Goal: Task Accomplishment & Management: Use online tool/utility

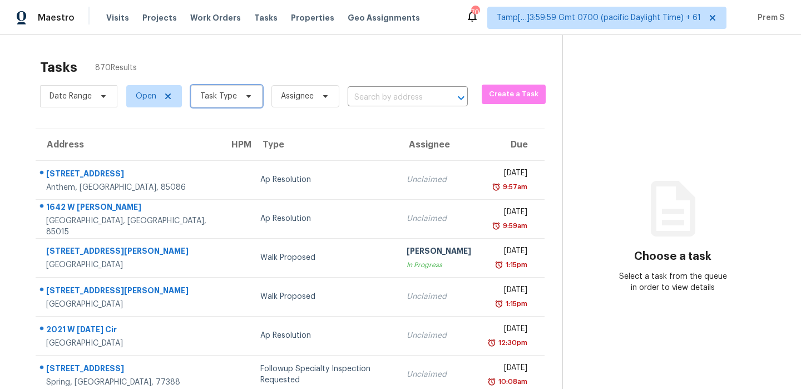
click at [220, 91] on span "Task Type" at bounding box center [218, 96] width 37 height 11
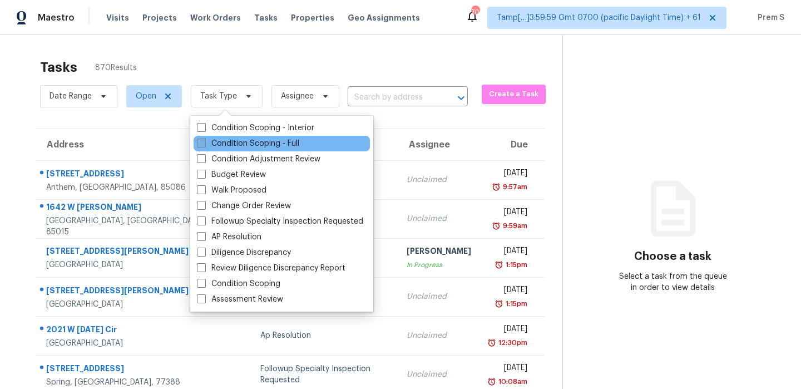
click at [238, 143] on label "Condition Scoping - Full" at bounding box center [248, 143] width 102 height 11
click at [204, 143] on input "Condition Scoping - Full" at bounding box center [200, 141] width 7 height 7
checkbox input "true"
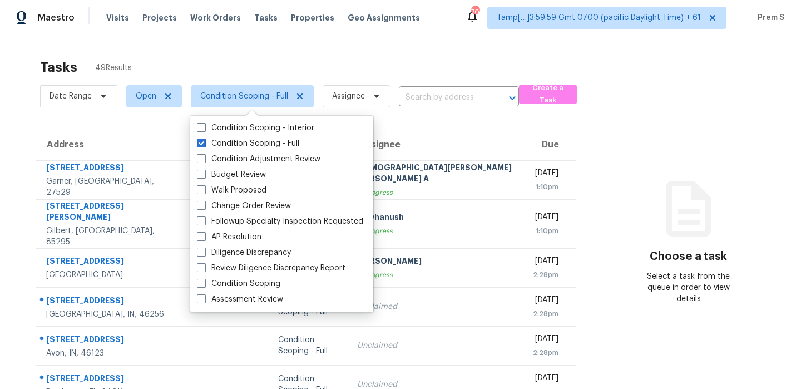
click at [428, 140] on th "Assignee" at bounding box center [435, 144] width 175 height 31
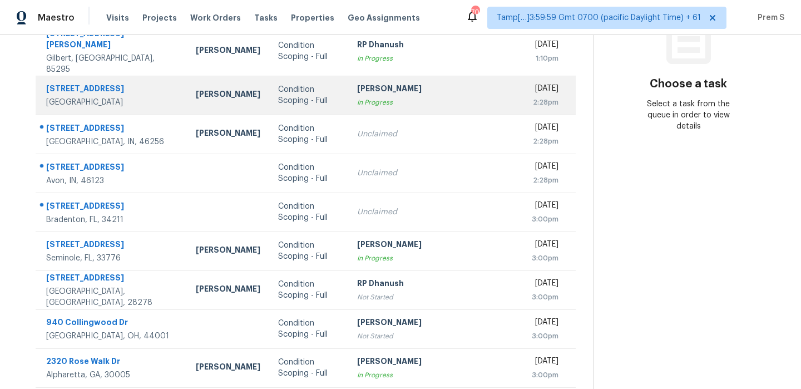
scroll to position [190, 0]
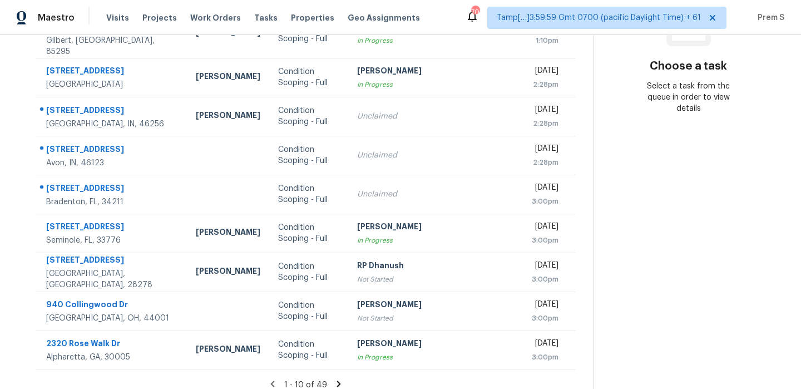
click at [337, 380] on icon at bounding box center [339, 383] width 4 height 6
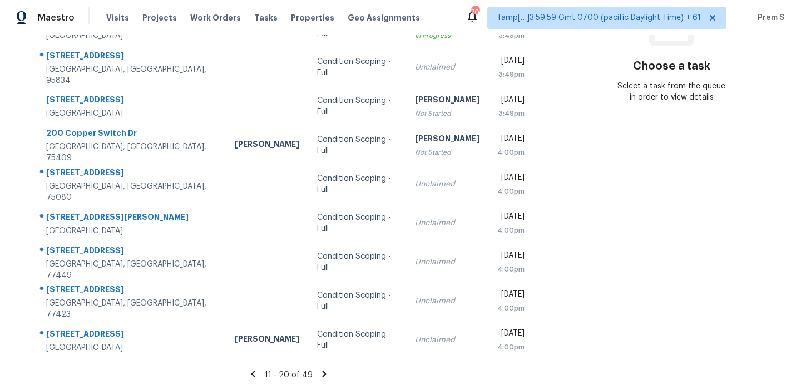
click at [322, 370] on icon at bounding box center [324, 374] width 10 height 10
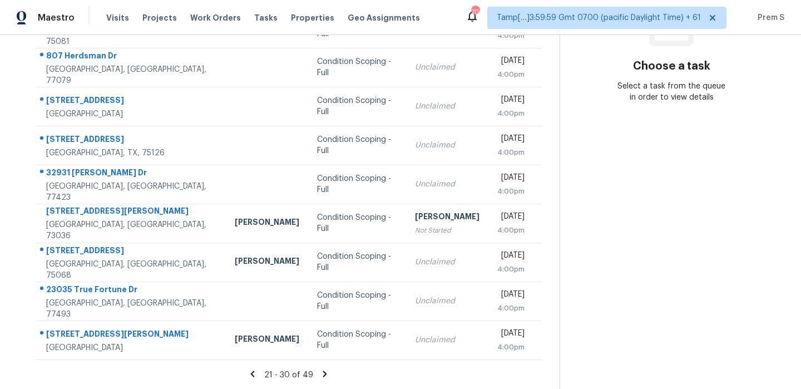
click at [320, 379] on div "21 - 30 of 49" at bounding box center [289, 375] width 542 height 12
click at [323, 370] on icon at bounding box center [325, 373] width 4 height 6
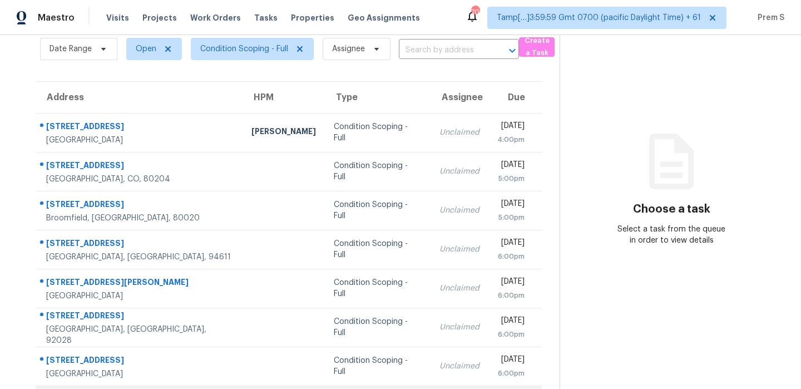
scroll to position [42, 0]
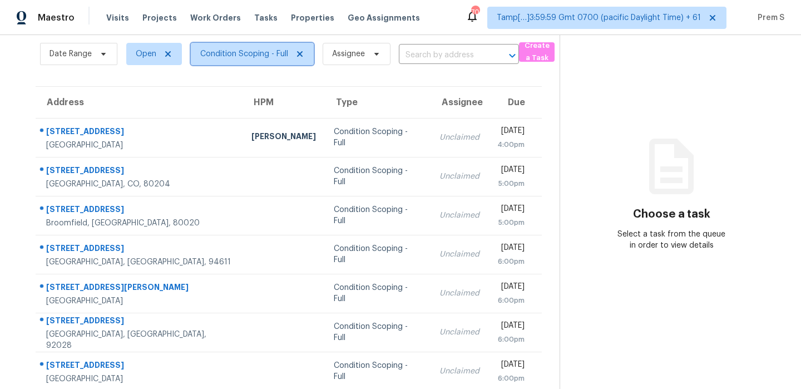
click at [254, 53] on span "Condition Scoping - Full" at bounding box center [244, 53] width 88 height 11
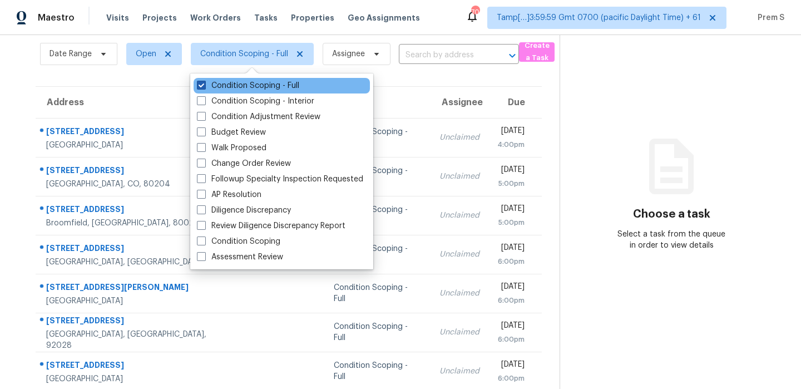
click at [259, 86] on label "Condition Scoping - Full" at bounding box center [248, 85] width 102 height 11
click at [204, 86] on input "Condition Scoping - Full" at bounding box center [200, 83] width 7 height 7
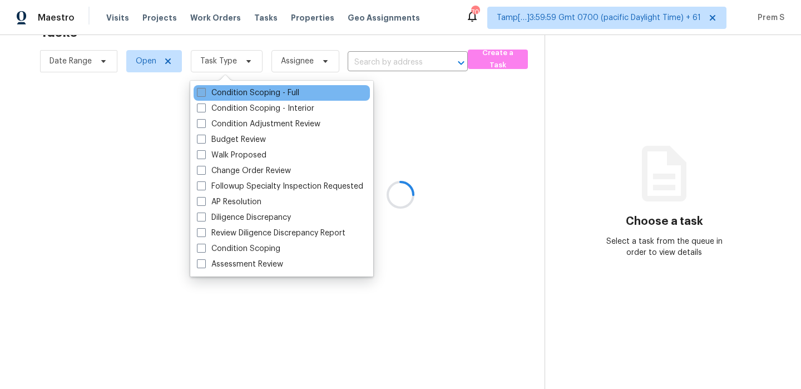
click at [260, 90] on label "Condition Scoping - Full" at bounding box center [248, 92] width 102 height 11
click at [204, 90] on input "Condition Scoping - Full" at bounding box center [200, 90] width 7 height 7
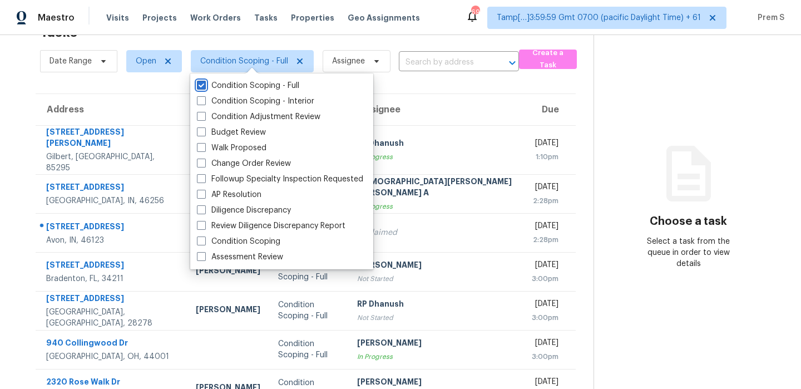
scroll to position [42, 0]
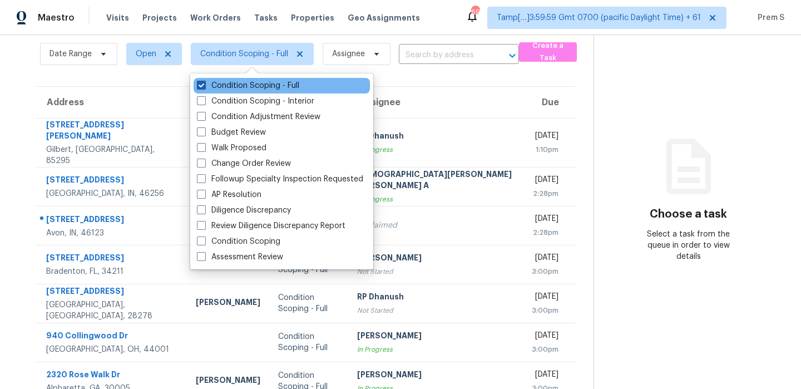
click at [267, 85] on label "Condition Scoping - Full" at bounding box center [248, 85] width 102 height 11
click at [204, 85] on input "Condition Scoping - Full" at bounding box center [200, 83] width 7 height 7
checkbox input "false"
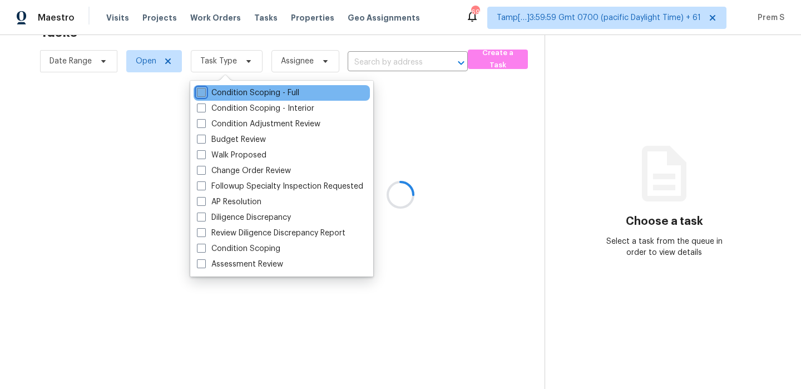
scroll to position [35, 0]
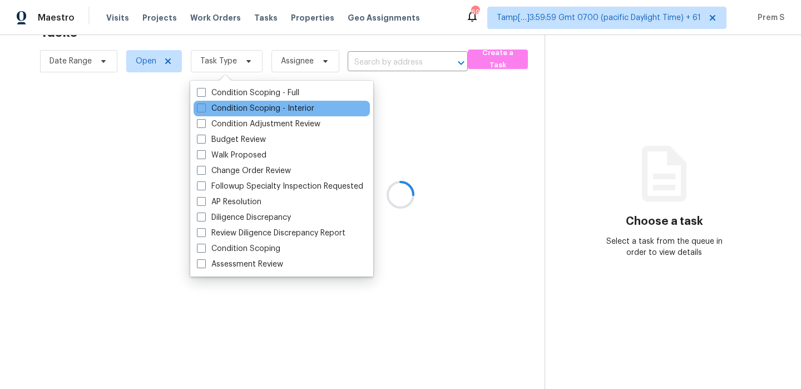
click at [257, 101] on div "Condition Scoping - Interior" at bounding box center [282, 109] width 176 height 16
click at [254, 106] on label "Condition Scoping - Interior" at bounding box center [255, 108] width 117 height 11
click at [204, 106] on input "Condition Scoping - Interior" at bounding box center [200, 106] width 7 height 7
checkbox input "true"
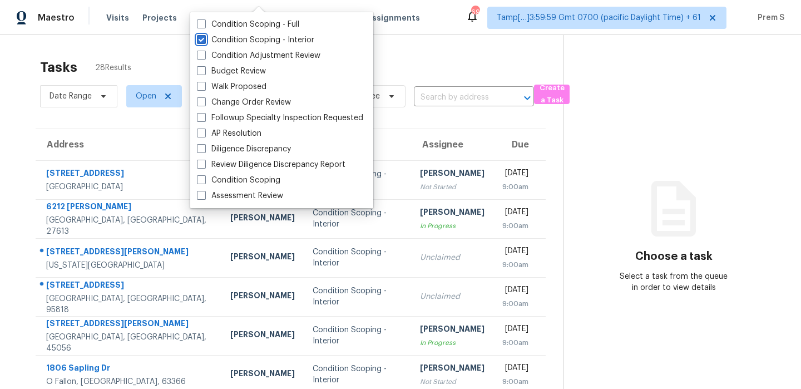
scroll to position [190, 0]
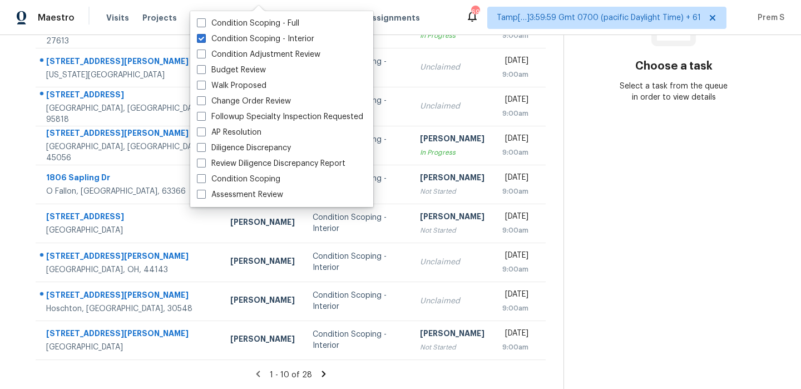
click at [321, 377] on icon at bounding box center [324, 374] width 10 height 10
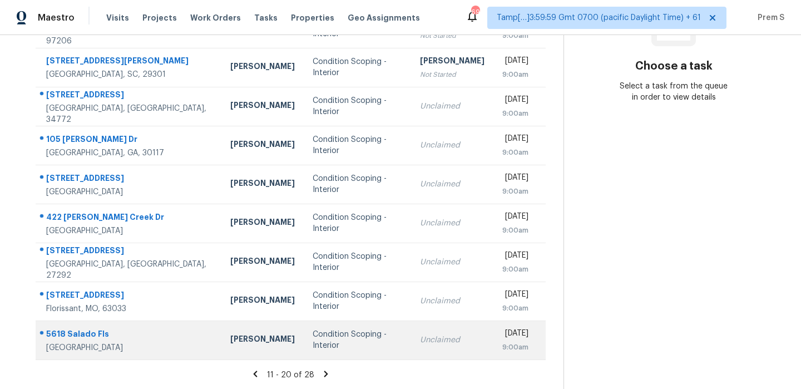
click at [420, 338] on div "Unclaimed" at bounding box center [452, 339] width 65 height 11
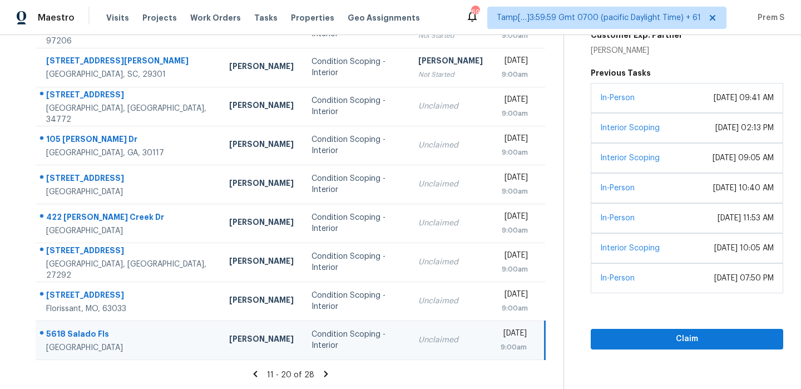
scroll to position [54, 0]
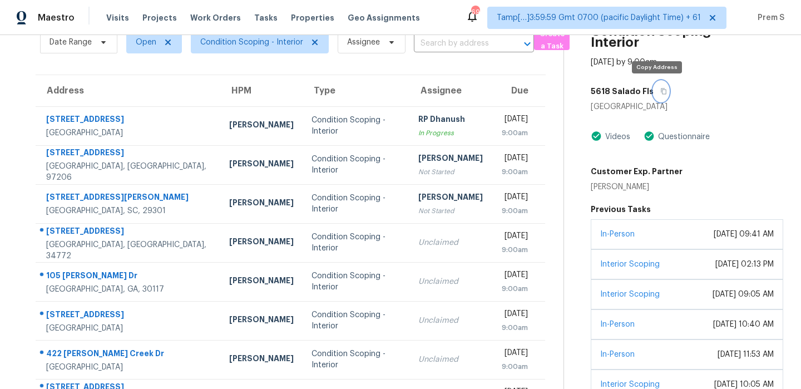
click at [660, 91] on icon "button" at bounding box center [663, 91] width 7 height 7
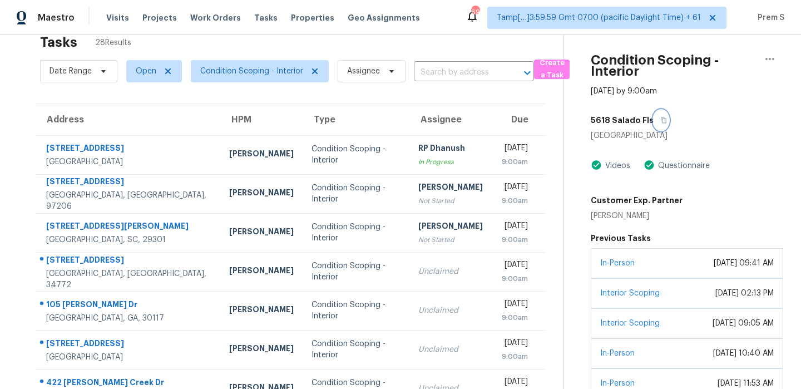
scroll to position [190, 0]
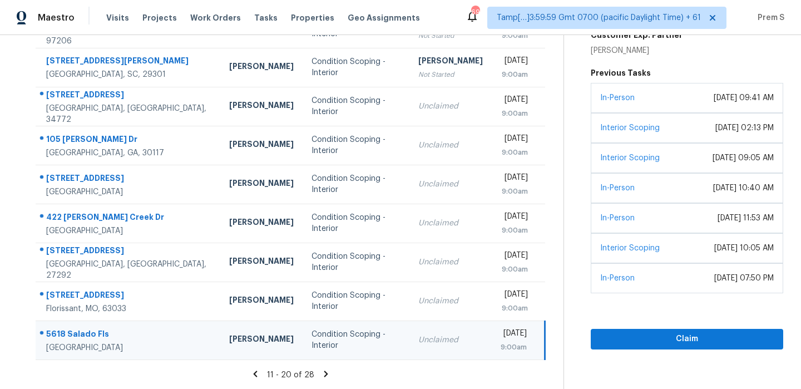
click at [325, 374] on icon at bounding box center [326, 373] width 4 height 6
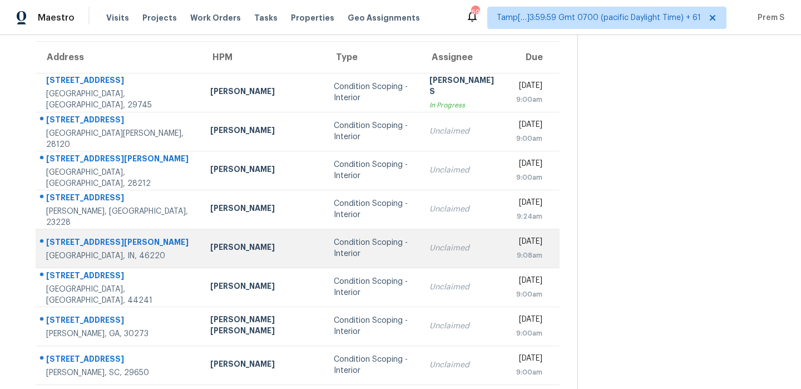
scroll to position [112, 0]
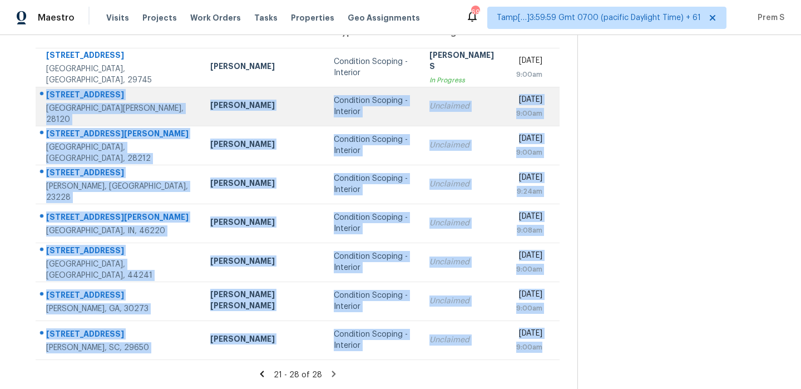
drag, startPoint x: 535, startPoint y: 355, endPoint x: 47, endPoint y: 95, distance: 552.9
click at [47, 95] on tbody "2693 Watergarden St York, SC, 29745 Billy Towle Condition Scoping - Interior An…" at bounding box center [298, 203] width 524 height 311
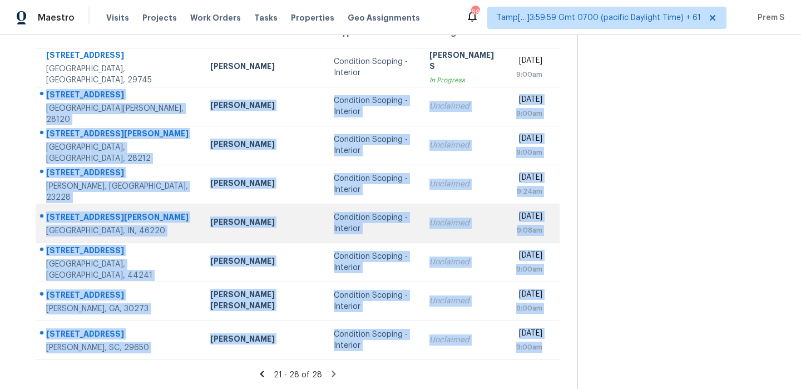
scroll to position [0, 0]
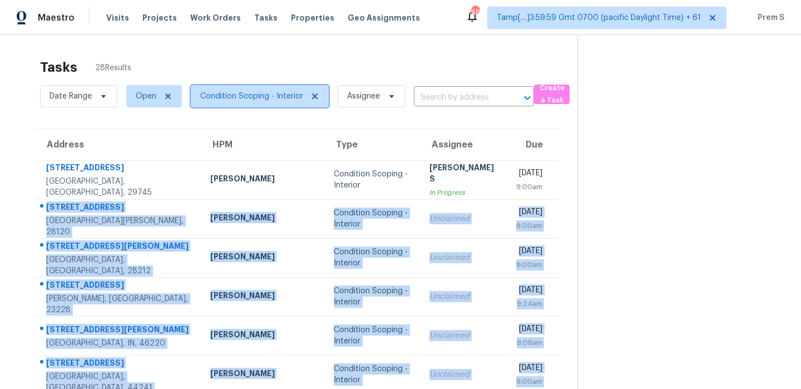
click at [234, 95] on span "Condition Scoping - Interior" at bounding box center [251, 96] width 103 height 11
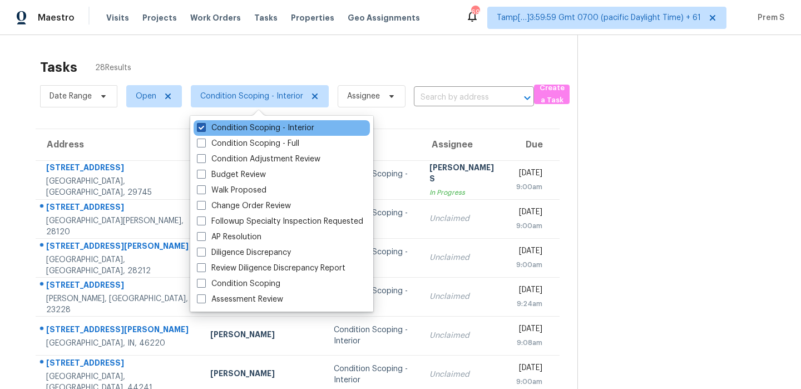
click at [227, 126] on label "Condition Scoping - Interior" at bounding box center [255, 127] width 117 height 11
click at [204, 126] on input "Condition Scoping - Interior" at bounding box center [200, 125] width 7 height 7
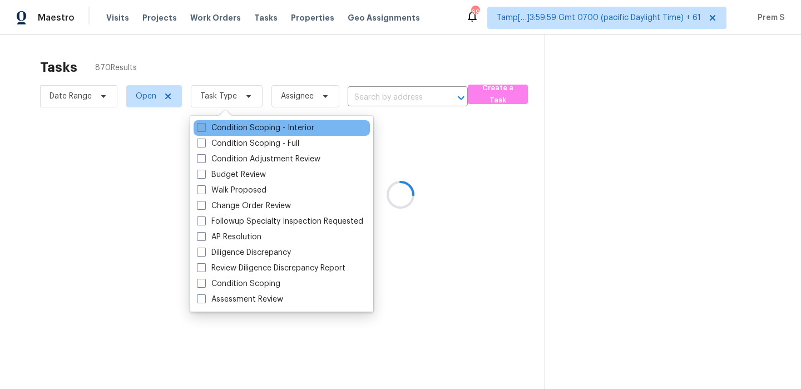
click at [227, 126] on label "Condition Scoping - Interior" at bounding box center [255, 127] width 117 height 11
click at [204, 126] on input "Condition Scoping - Interior" at bounding box center [200, 125] width 7 height 7
checkbox input "true"
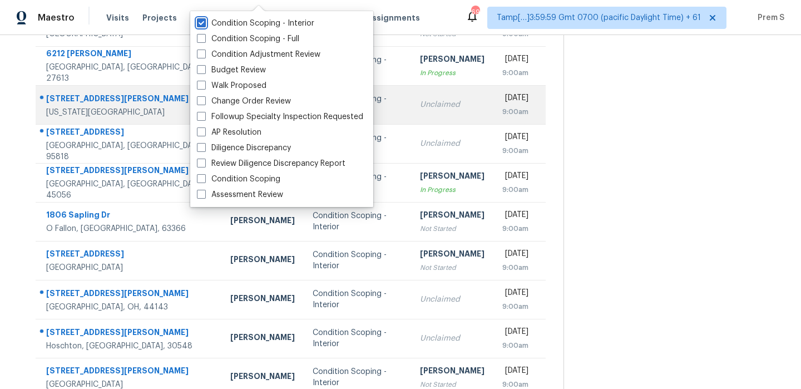
scroll to position [190, 0]
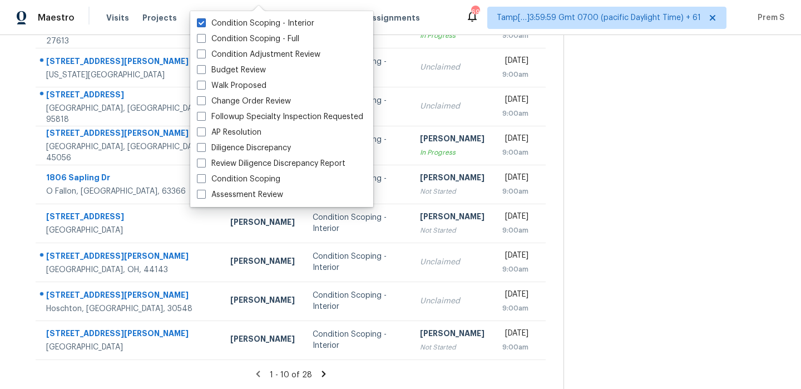
click at [321, 374] on icon at bounding box center [323, 373] width 4 height 6
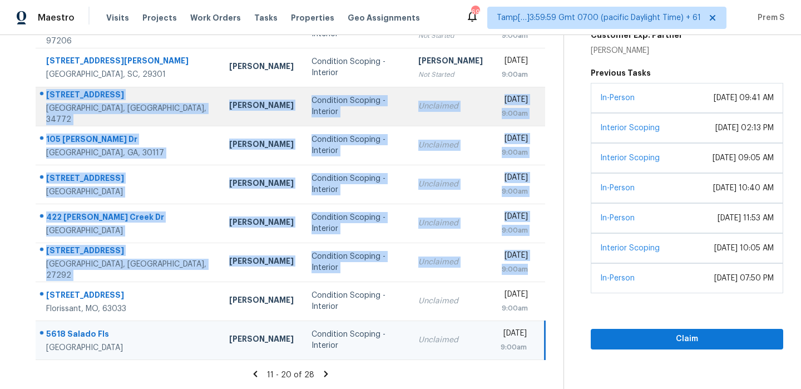
drag, startPoint x: 535, startPoint y: 271, endPoint x: 44, endPoint y: 96, distance: 521.2
click at [44, 96] on tbody "11205 Beach Rd Leander, TX, 78641 Martin Chagolla Condition Scoping - Interior …" at bounding box center [290, 164] width 509 height 389
click at [435, 123] on td "Unclaimed" at bounding box center [450, 106] width 82 height 39
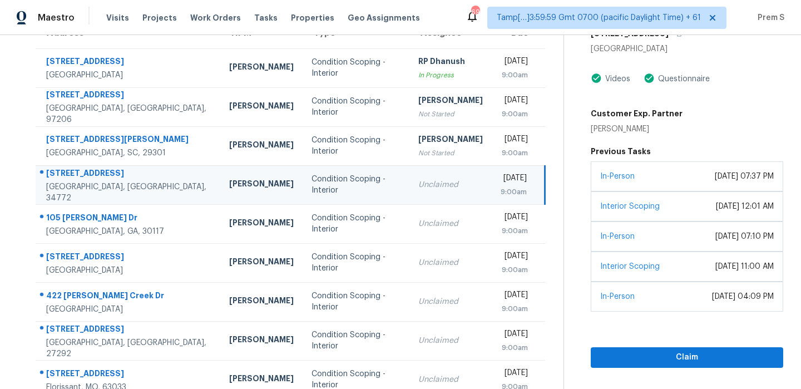
scroll to position [107, 0]
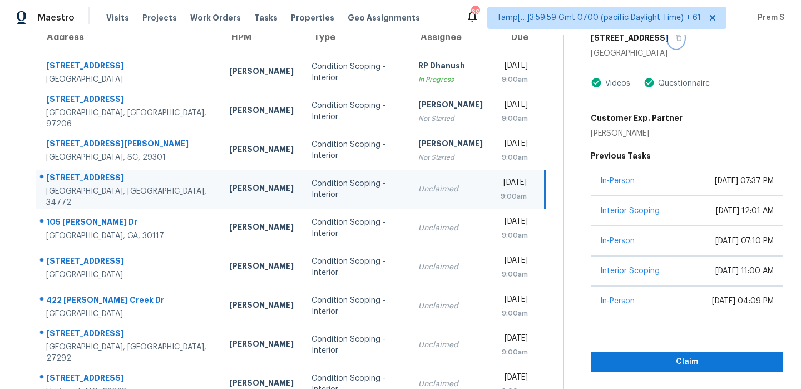
click at [676, 41] on button "button" at bounding box center [676, 38] width 15 height 20
click at [675, 39] on icon "button" at bounding box center [678, 37] width 7 height 7
click at [646, 365] on span "Claim" at bounding box center [687, 362] width 175 height 14
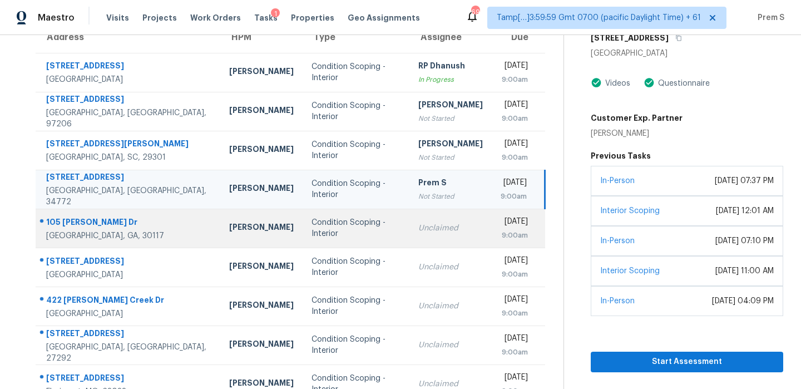
click at [418, 231] on div "Unclaimed" at bounding box center [450, 227] width 65 height 11
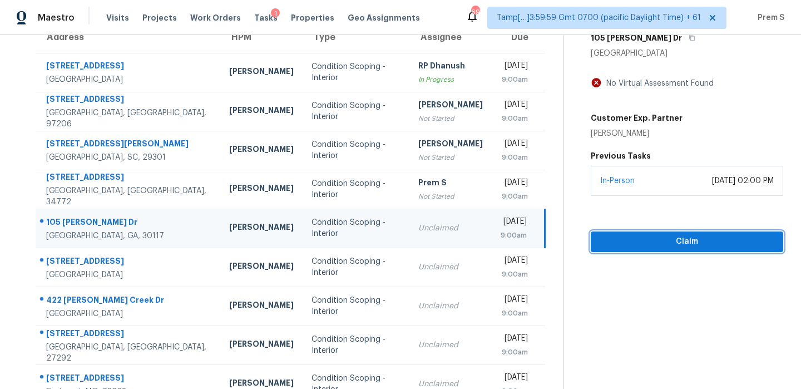
click at [734, 244] on span "Claim" at bounding box center [687, 242] width 175 height 14
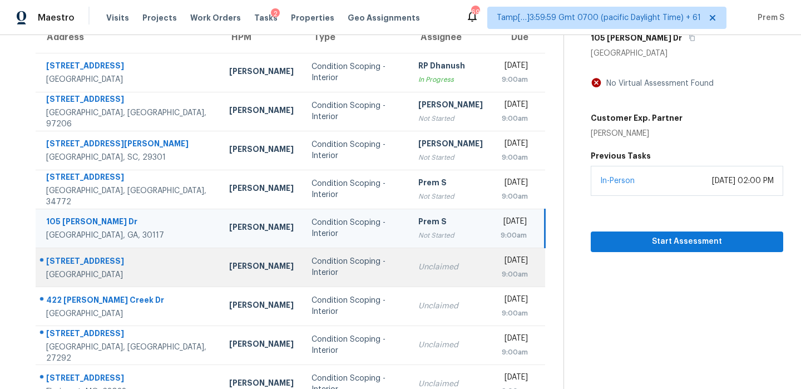
click at [501, 266] on div "Thu, Sep 25th 2025" at bounding box center [514, 262] width 27 height 14
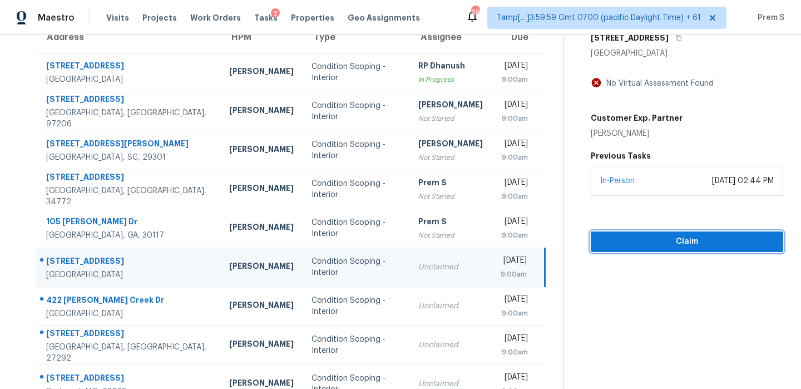
click at [671, 249] on button "Claim" at bounding box center [687, 241] width 192 height 21
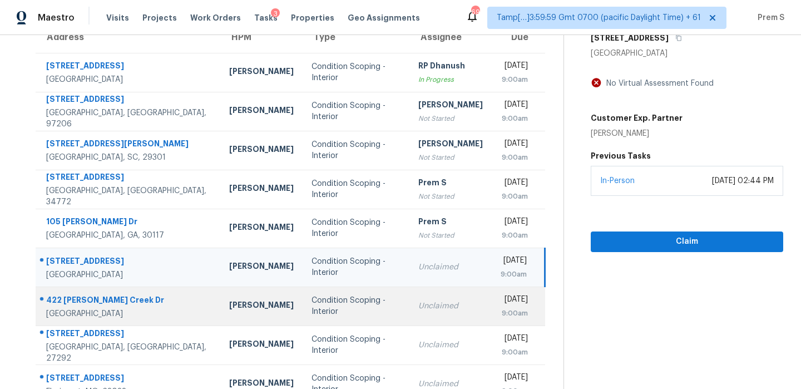
scroll to position [176, 0]
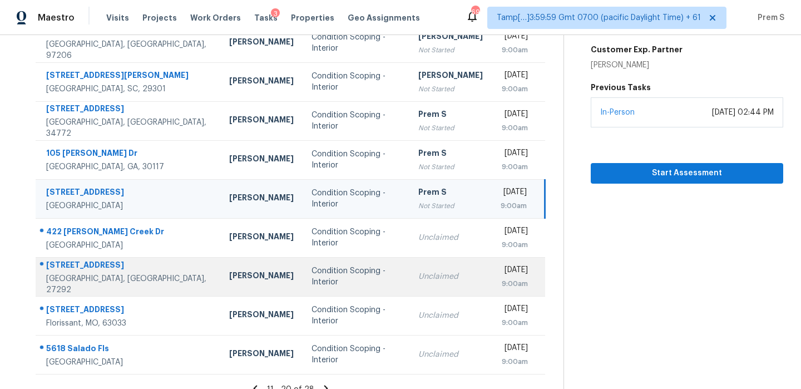
click at [424, 276] on div "Unclaimed" at bounding box center [450, 276] width 65 height 11
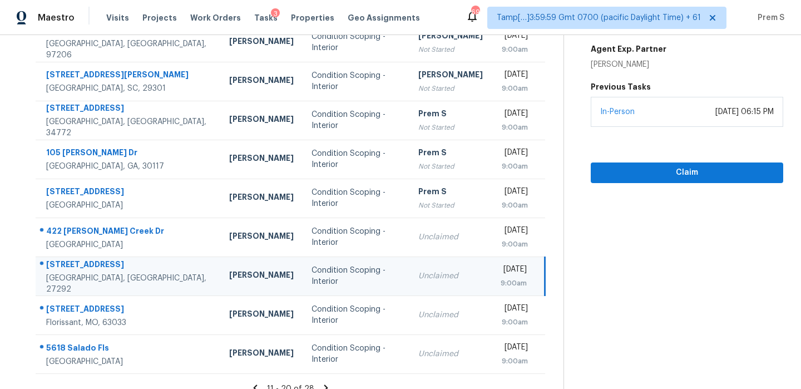
scroll to position [177, 0]
click at [675, 180] on button "Claim" at bounding box center [687, 172] width 192 height 21
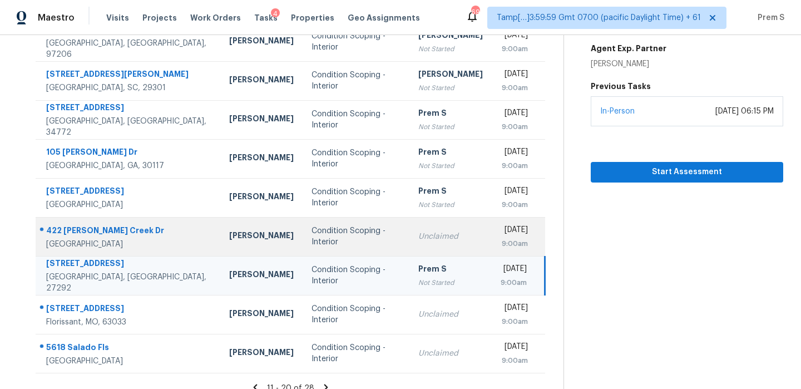
scroll to position [190, 0]
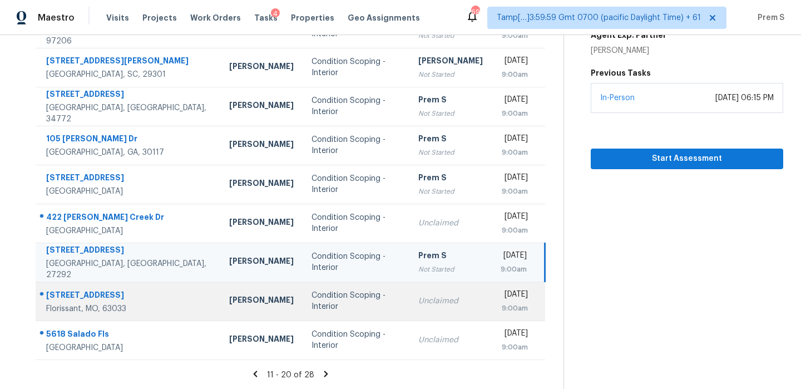
click at [423, 299] on div "Unclaimed" at bounding box center [450, 300] width 65 height 11
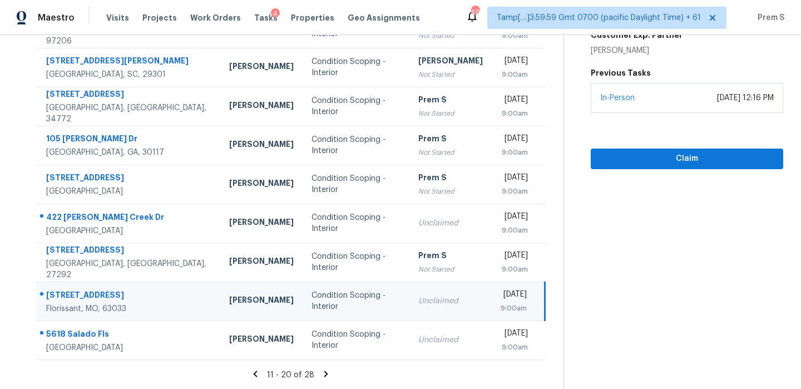
click at [676, 157] on span "Claim" at bounding box center [687, 159] width 175 height 14
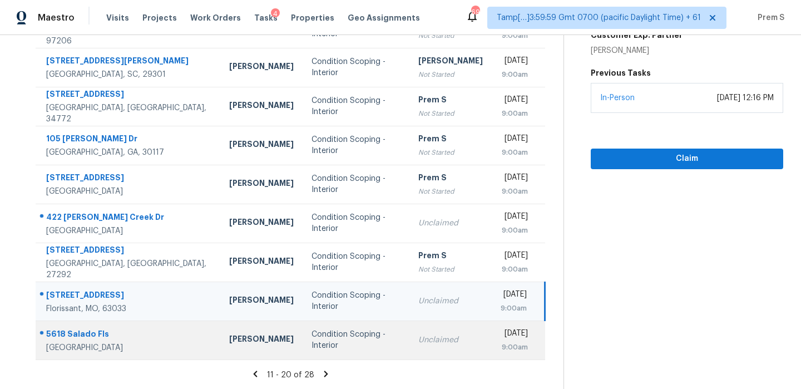
click at [418, 344] on div "Unclaimed" at bounding box center [450, 339] width 65 height 11
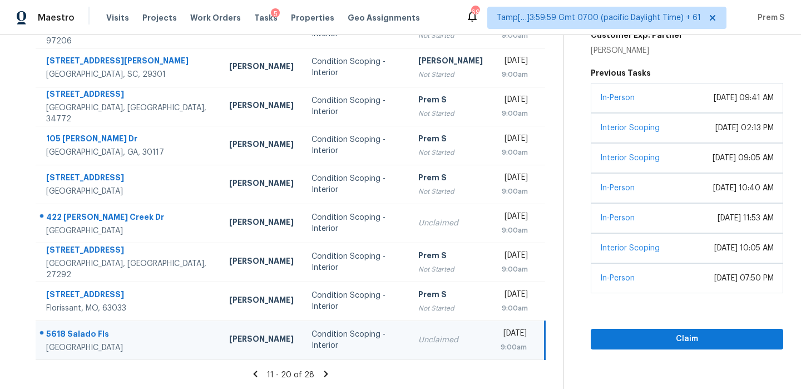
click at [702, 349] on section "Condition Scoping - Interior Sep 25th 2025 by 9:00am 5618 Salado Fls San Antoni…" at bounding box center [673, 117] width 220 height 545
click at [416, 366] on section "Tasks 28 Results Date Range Open Condition Scoping - Interior Assignee ​ Create…" at bounding box center [291, 126] width 546 height 527
click at [424, 345] on div "Unclaimed" at bounding box center [450, 339] width 65 height 11
click at [691, 336] on span "Claim" at bounding box center [687, 339] width 175 height 14
click at [324, 375] on icon at bounding box center [326, 373] width 4 height 6
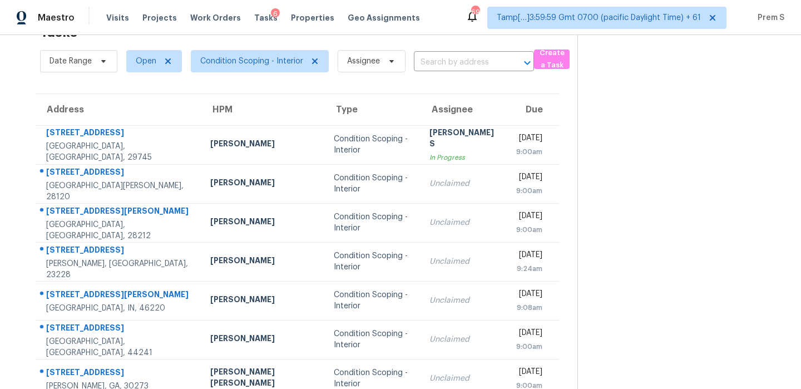
scroll to position [112, 0]
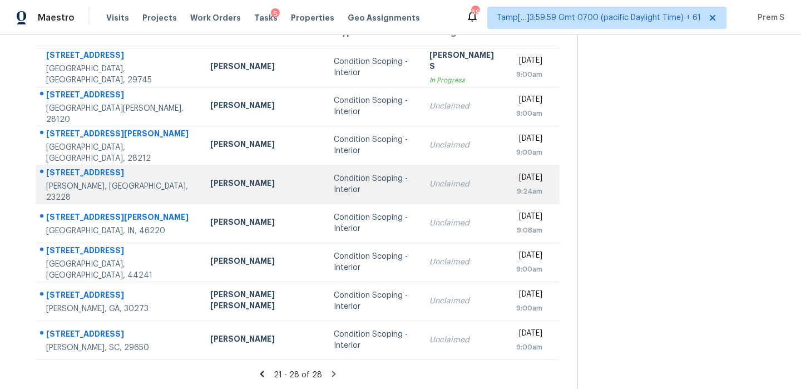
click at [429, 184] on div "Unclaimed" at bounding box center [463, 184] width 69 height 11
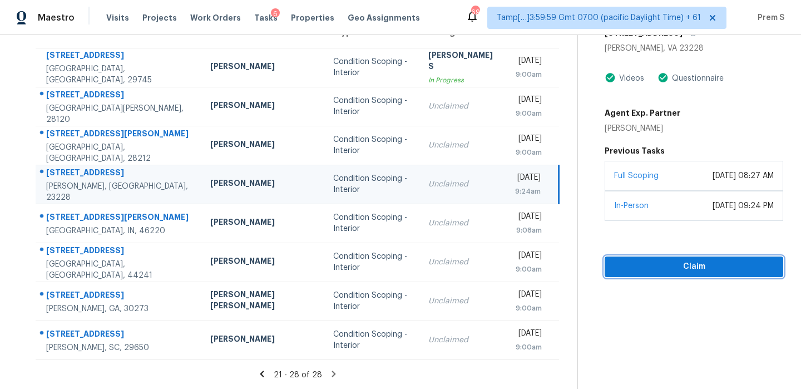
click at [630, 263] on span "Claim" at bounding box center [693, 267] width 161 height 14
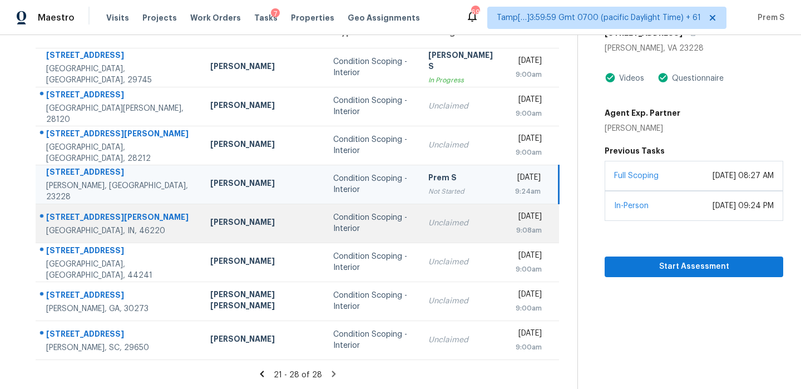
click at [428, 227] on div "Unclaimed" at bounding box center [462, 222] width 69 height 11
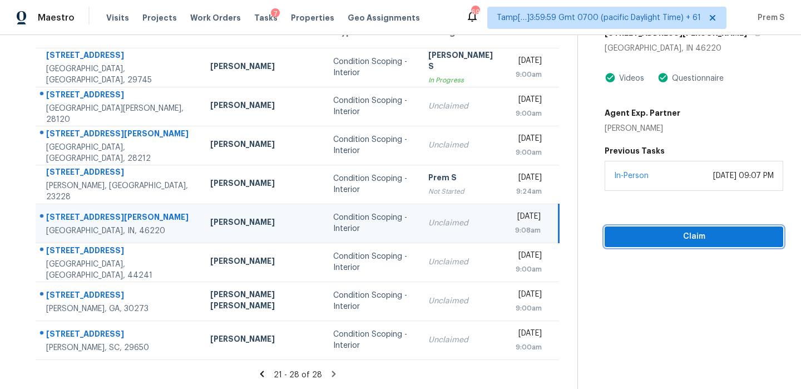
click at [696, 239] on span "Claim" at bounding box center [693, 237] width 161 height 14
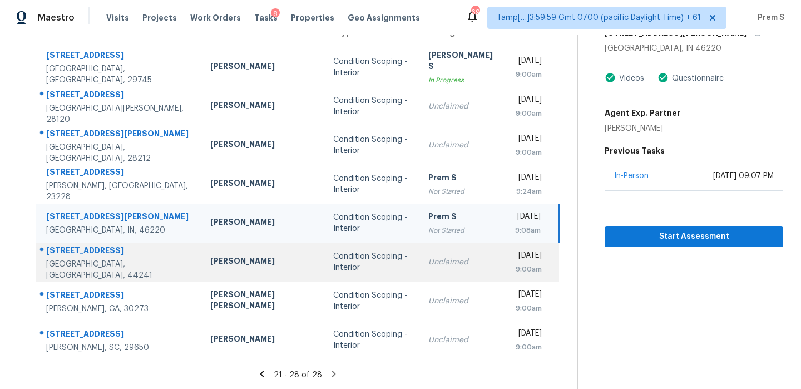
click at [515, 259] on div "Thu, Sep 25th 2025" at bounding box center [528, 257] width 27 height 14
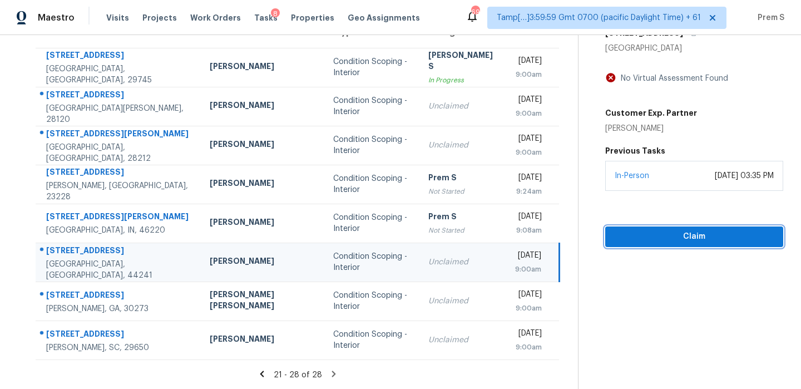
click at [696, 241] on span "Claim" at bounding box center [694, 237] width 160 height 14
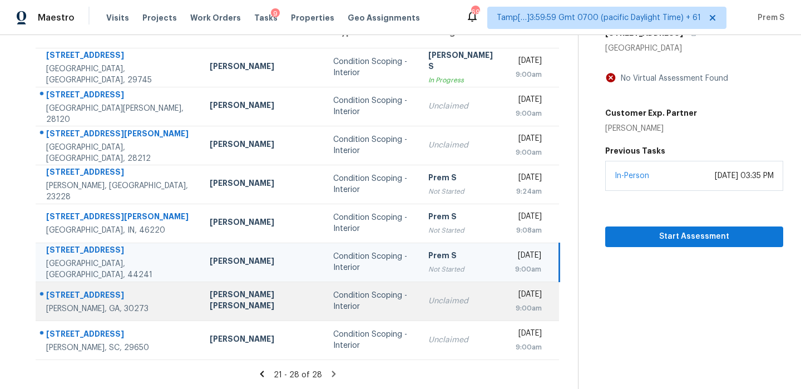
click at [444, 296] on td "Unclaimed" at bounding box center [462, 300] width 87 height 39
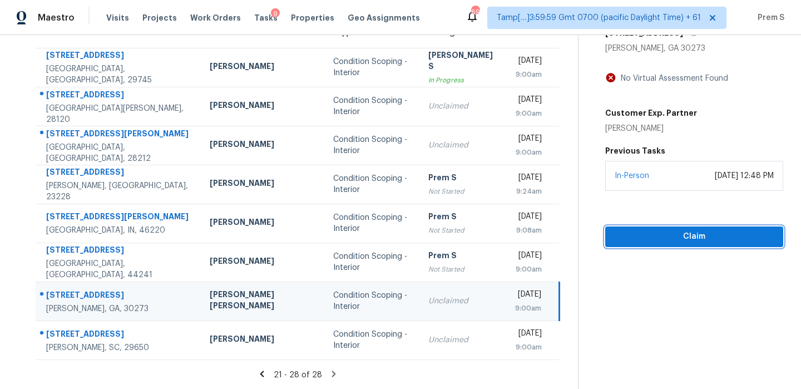
click at [667, 235] on span "Claim" at bounding box center [694, 237] width 160 height 14
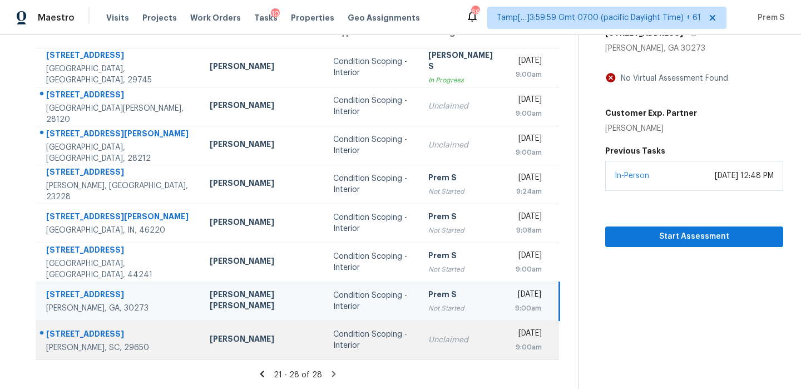
click at [436, 347] on td "Unclaimed" at bounding box center [462, 339] width 87 height 39
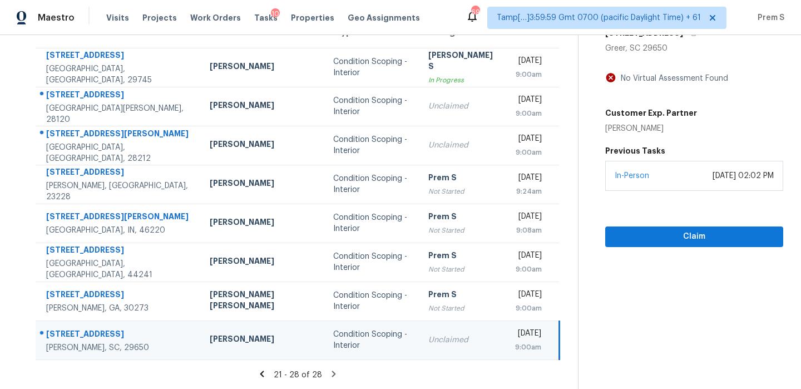
click at [661, 222] on div "Claim" at bounding box center [694, 219] width 178 height 56
click at [660, 231] on span "Claim" at bounding box center [694, 237] width 160 height 14
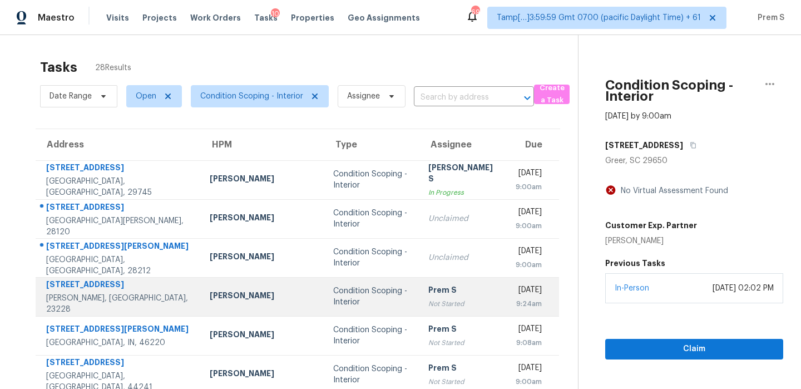
scroll to position [1, 0]
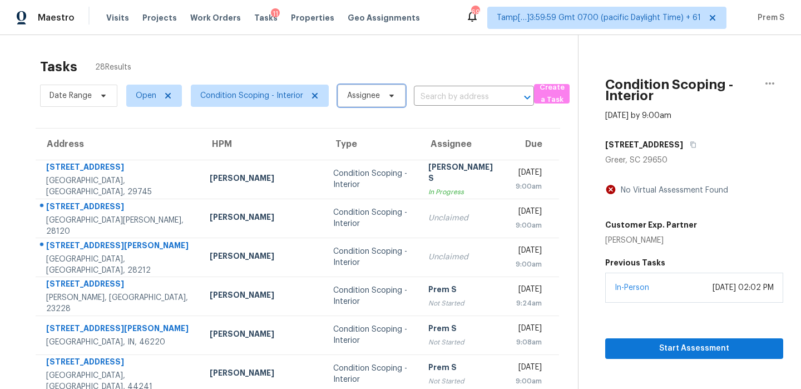
click at [373, 104] on span "Assignee" at bounding box center [372, 96] width 68 height 22
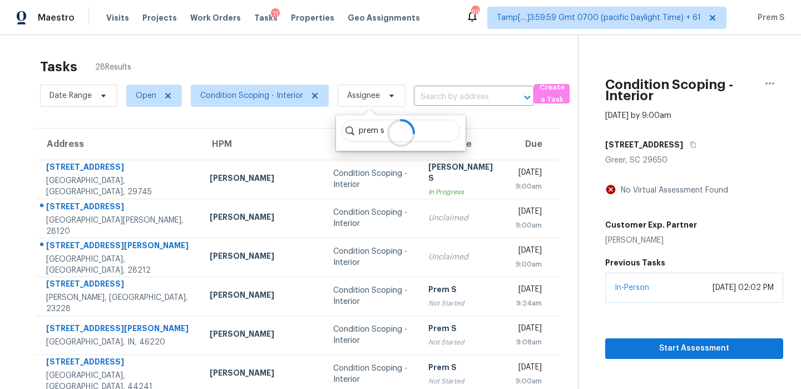
type input "prem s"
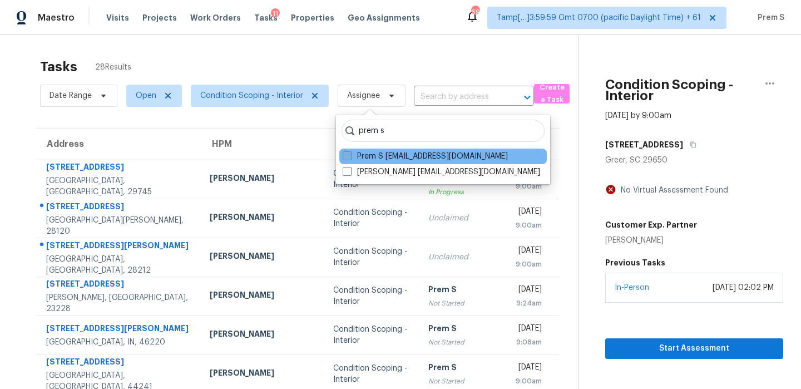
click at [400, 157] on label "Prem S prem.s@opendoor.com" at bounding box center [425, 156] width 165 height 11
click at [350, 157] on input "Prem S prem.s@opendoor.com" at bounding box center [346, 154] width 7 height 7
checkbox input "true"
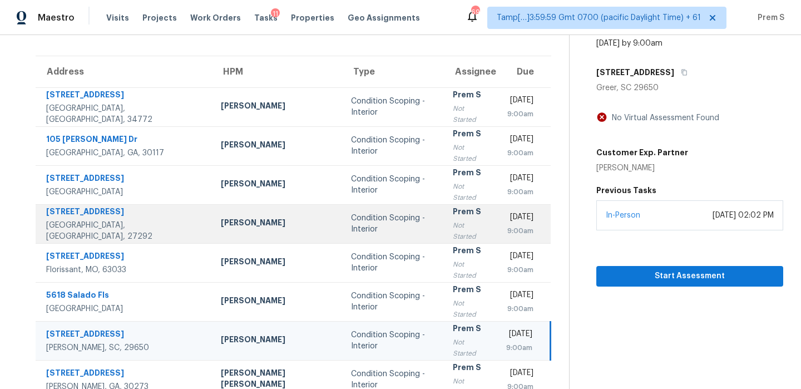
scroll to position [72, 0]
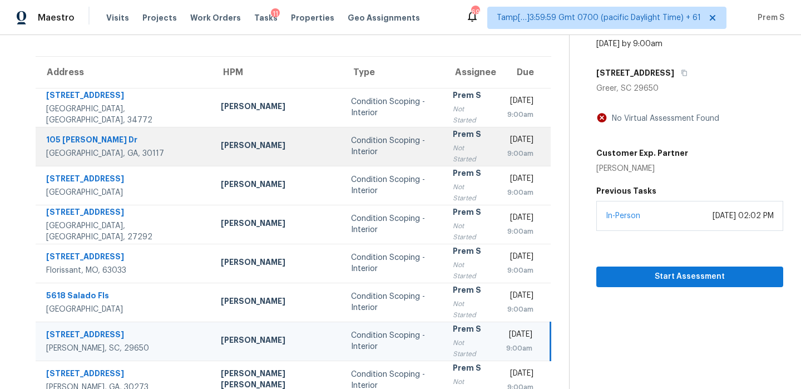
click at [506, 148] on div "9:00am" at bounding box center [519, 153] width 27 height 11
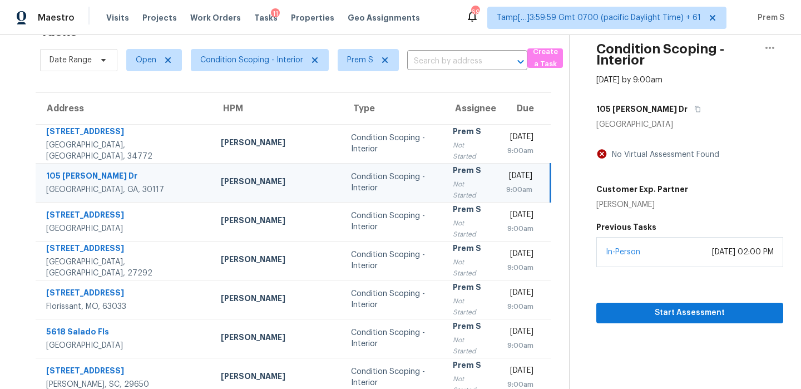
scroll to position [0, 0]
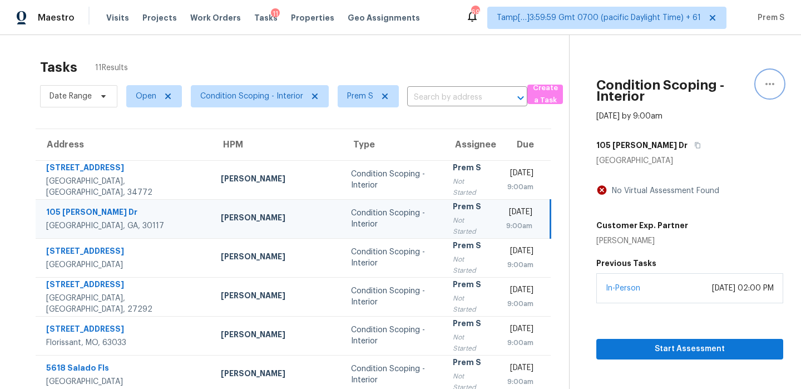
click at [775, 84] on icon "button" at bounding box center [769, 83] width 13 height 13
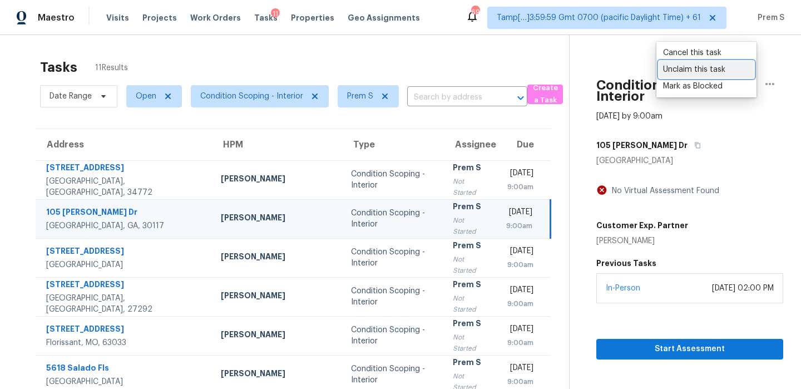
click at [716, 67] on div "Unclaim this task" at bounding box center [706, 69] width 87 height 11
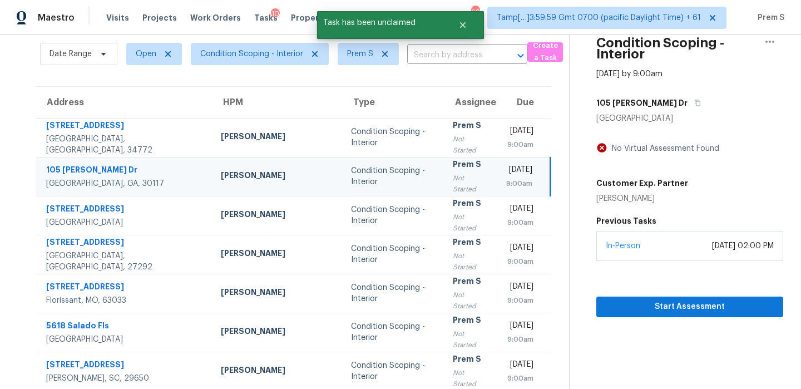
scroll to position [8, 0]
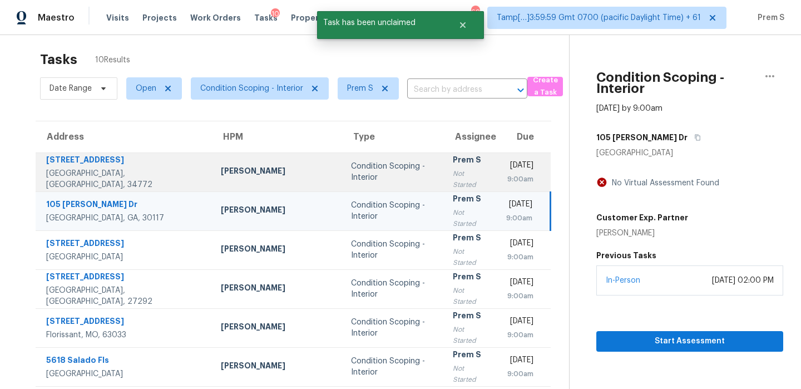
click at [453, 167] on div "Prem S" at bounding box center [471, 161] width 36 height 14
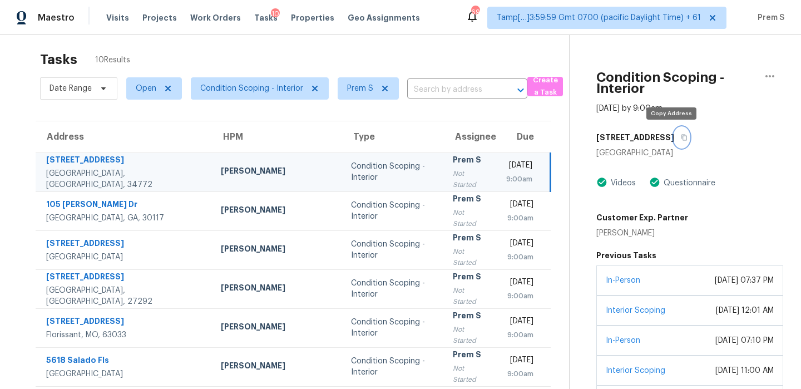
click at [682, 136] on icon "button" at bounding box center [685, 138] width 6 height 6
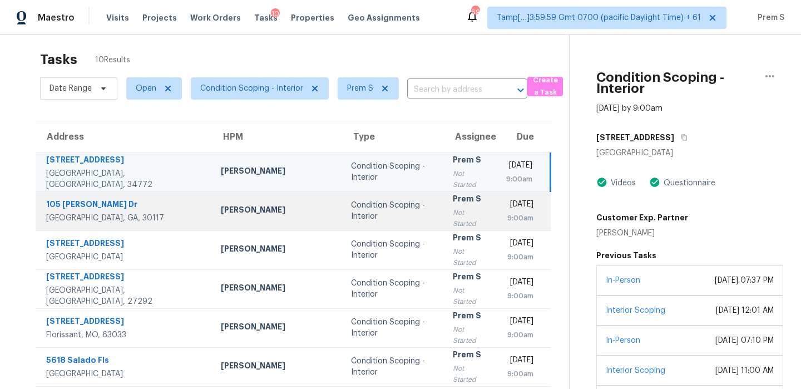
click at [453, 203] on div "Prem S" at bounding box center [471, 200] width 36 height 14
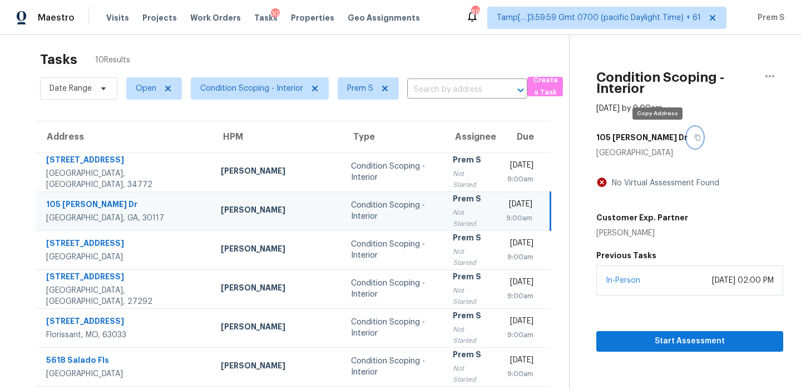
click at [694, 136] on icon "button" at bounding box center [697, 137] width 7 height 7
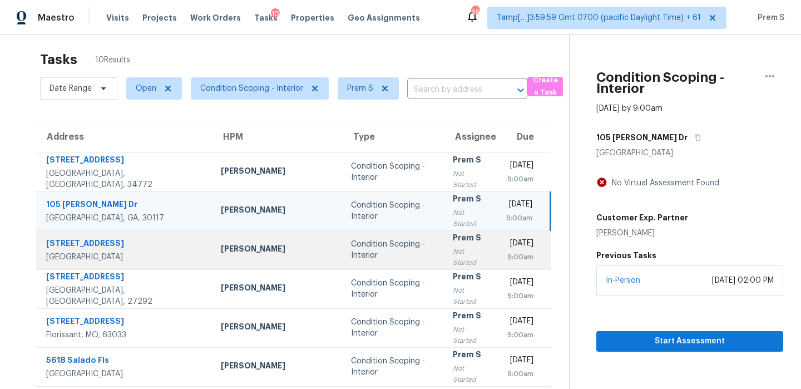
click at [453, 246] on div "Prem S" at bounding box center [471, 239] width 36 height 14
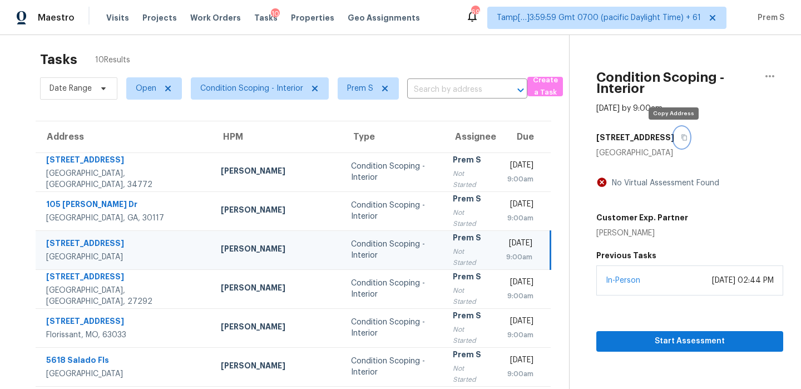
click at [674, 141] on button "button" at bounding box center [681, 137] width 15 height 20
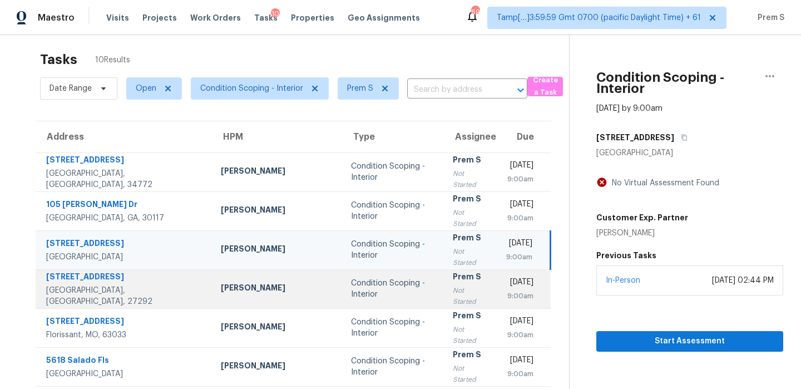
click at [506, 289] on div "Thu, Sep 25th 2025" at bounding box center [519, 283] width 27 height 14
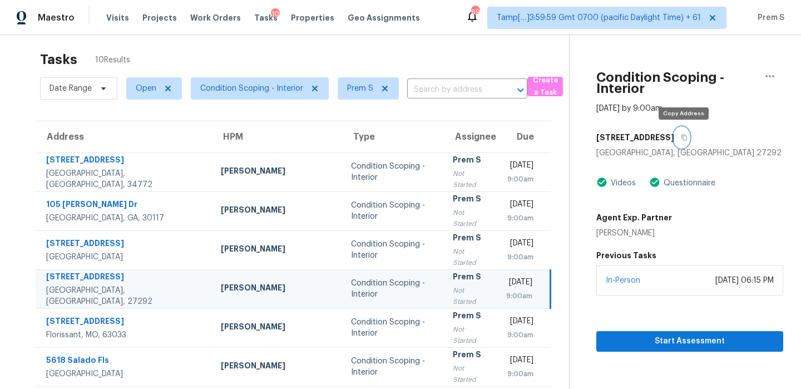
click at [685, 134] on icon "button" at bounding box center [684, 137] width 7 height 7
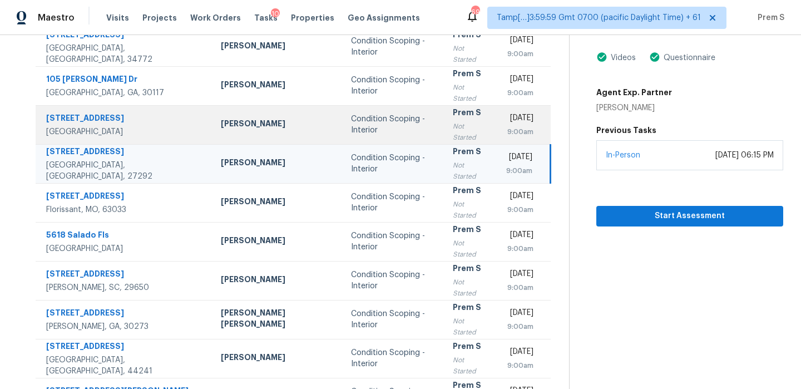
scroll to position [134, 0]
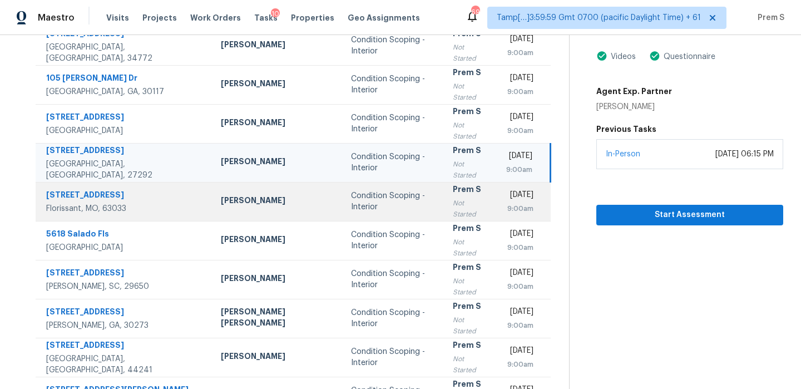
click at [444, 215] on td "Prem S Not Started" at bounding box center [470, 201] width 53 height 39
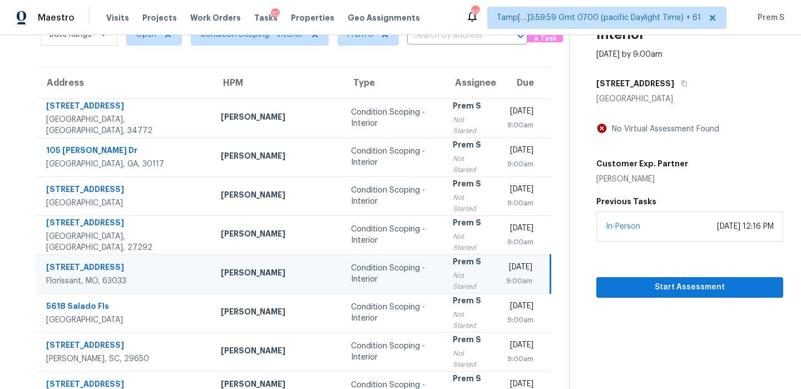
scroll to position [61, 0]
click at [674, 77] on button "button" at bounding box center [681, 84] width 15 height 20
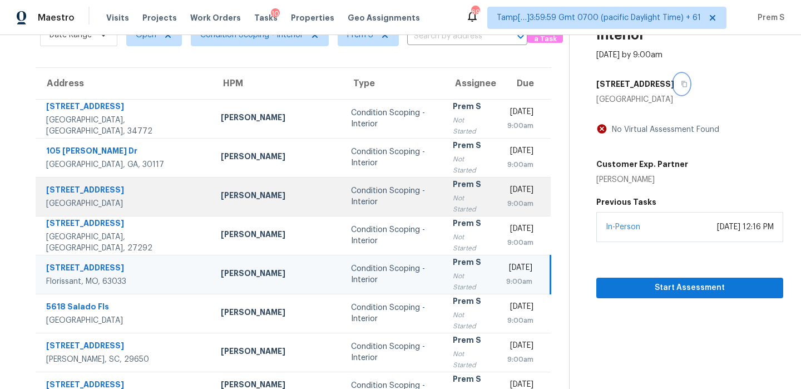
scroll to position [170, 0]
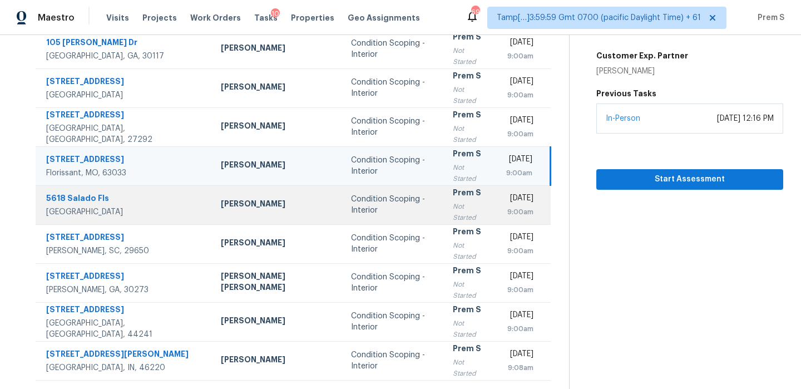
click at [453, 198] on div "Prem S" at bounding box center [471, 194] width 36 height 14
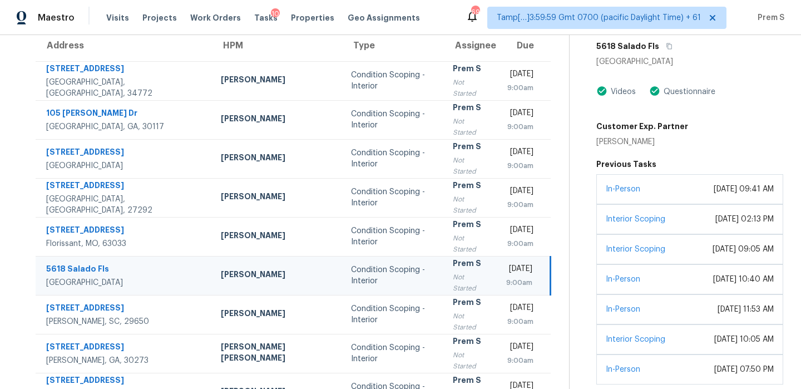
scroll to position [98, 0]
click at [659, 41] on button "button" at bounding box center [666, 47] width 15 height 20
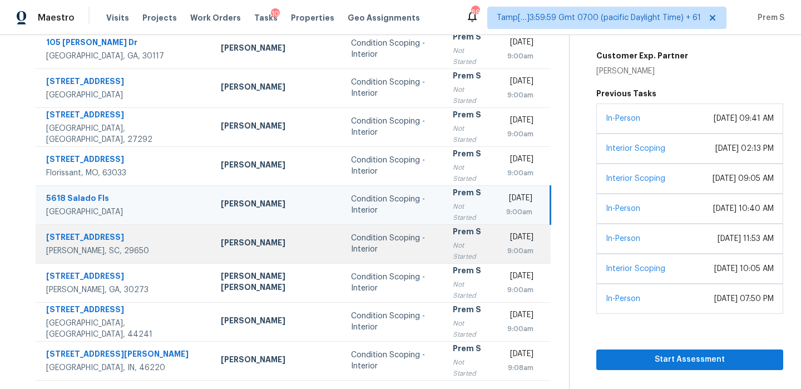
click at [444, 245] on td "Prem S Not Started" at bounding box center [470, 243] width 53 height 39
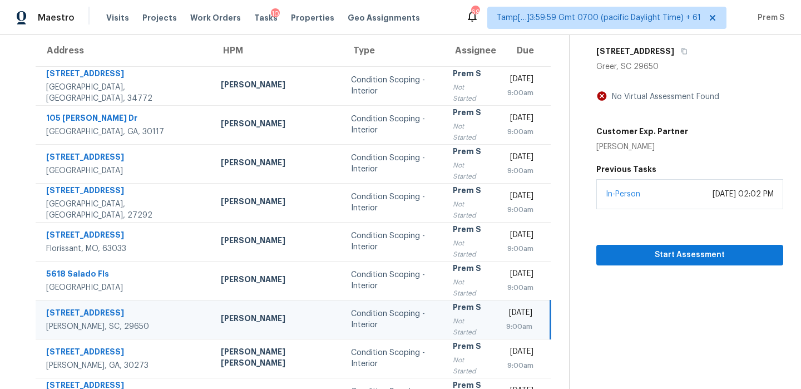
scroll to position [50, 0]
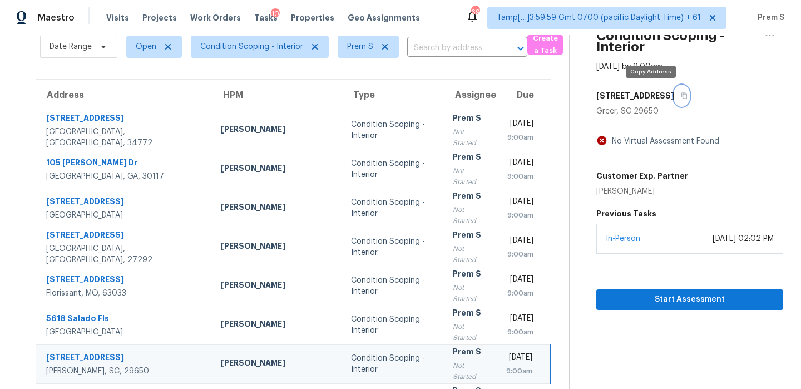
click at [674, 95] on button "button" at bounding box center [681, 96] width 15 height 20
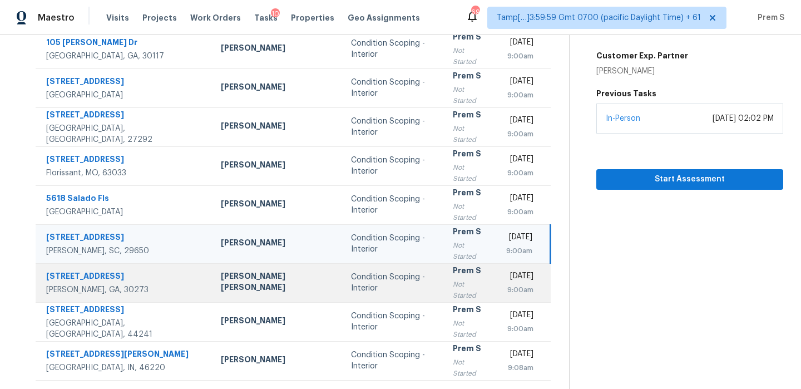
click at [453, 279] on div "Prem S" at bounding box center [471, 272] width 36 height 14
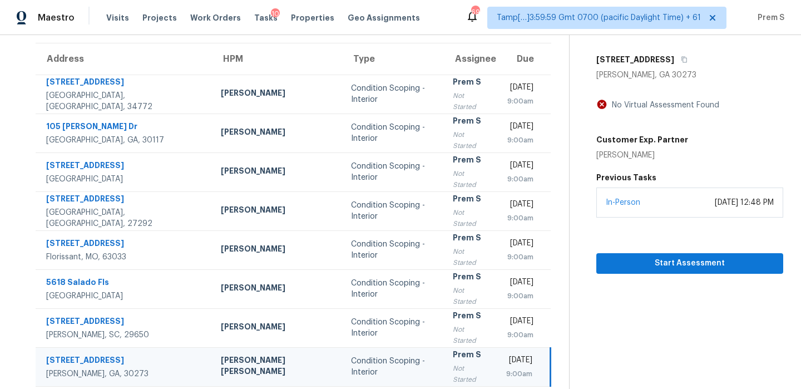
scroll to position [86, 0]
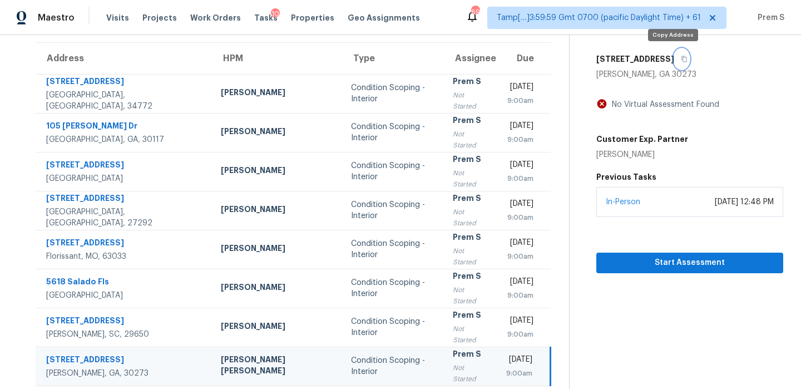
click at [677, 62] on button "button" at bounding box center [681, 59] width 15 height 20
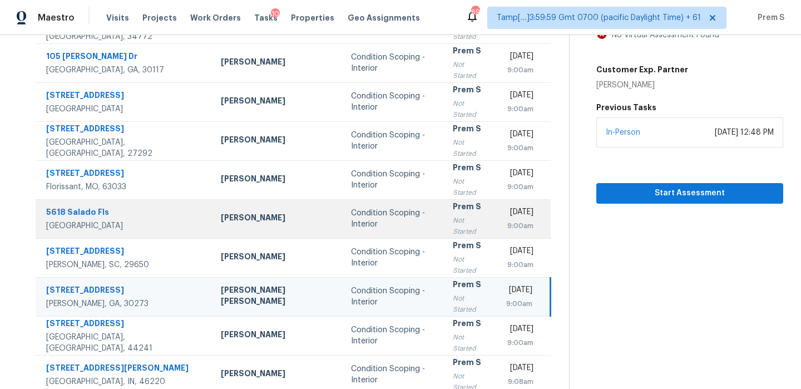
scroll to position [170, 0]
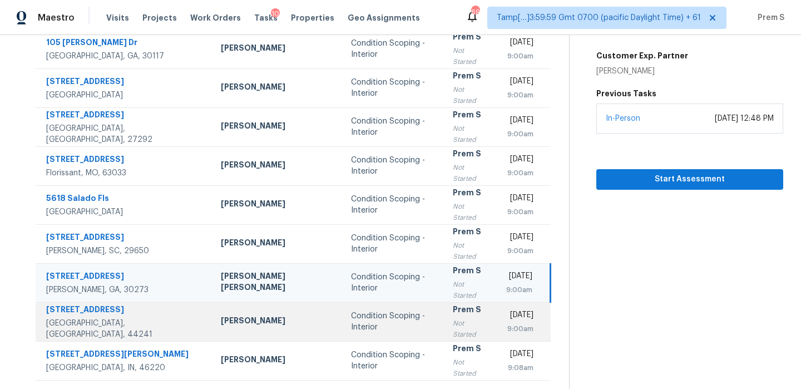
click at [497, 323] on td "Thu, Sep 25th 2025 9:00am" at bounding box center [523, 321] width 53 height 39
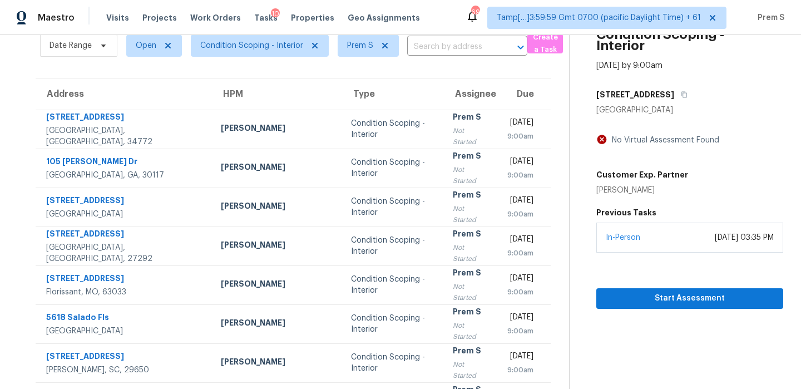
scroll to position [18, 0]
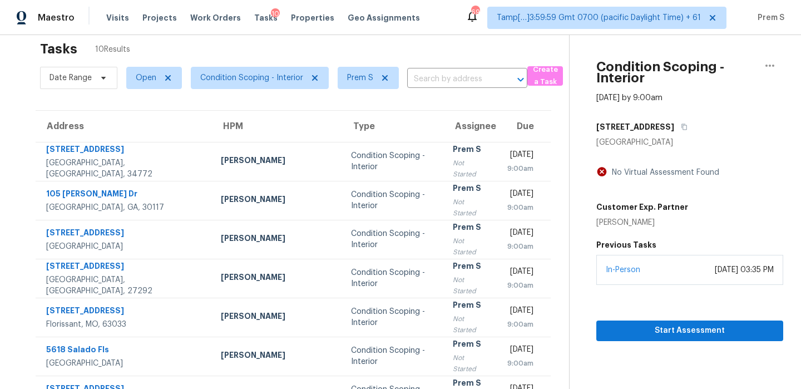
click at [681, 132] on div "10255 Wellington Rd" at bounding box center [689, 127] width 187 height 20
click at [676, 122] on button "button" at bounding box center [681, 127] width 15 height 20
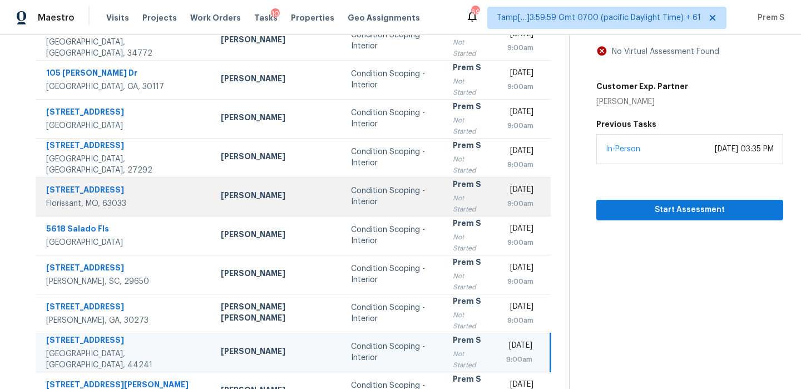
scroll to position [170, 0]
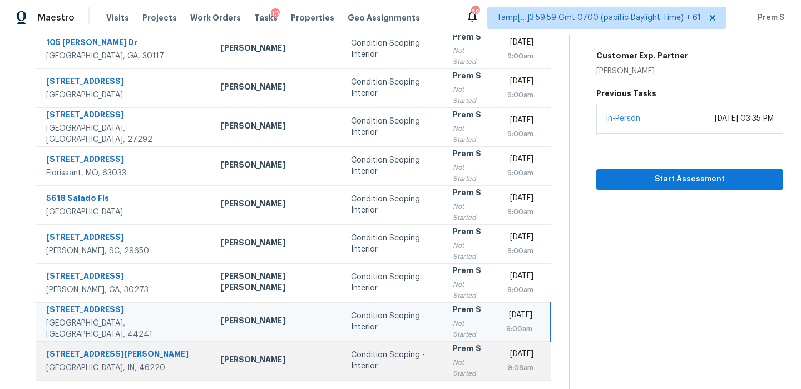
click at [444, 359] on td "Prem S Not Started" at bounding box center [470, 360] width 53 height 39
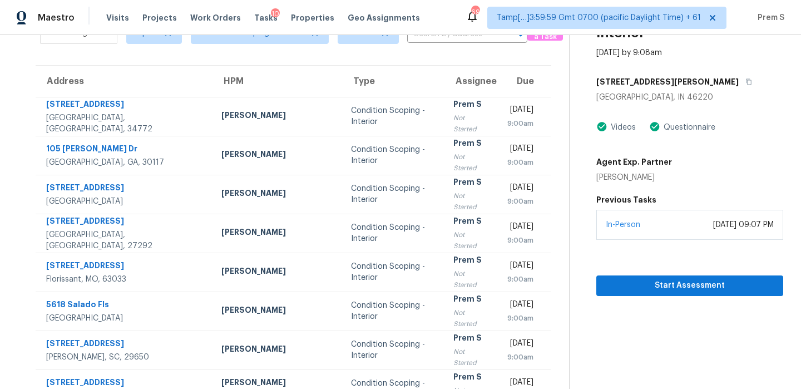
scroll to position [22, 0]
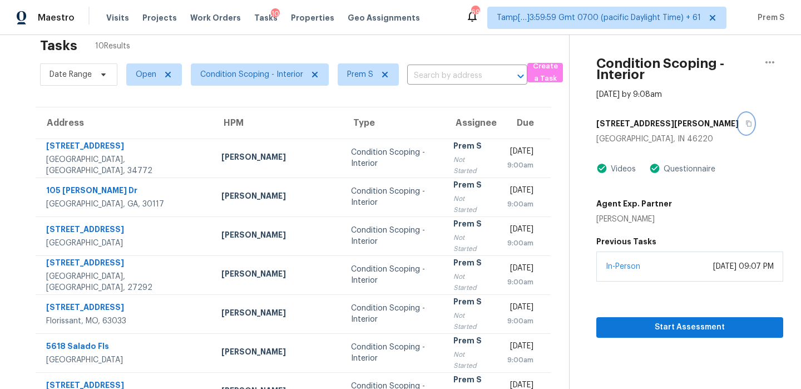
click at [745, 126] on icon "button" at bounding box center [748, 123] width 7 height 7
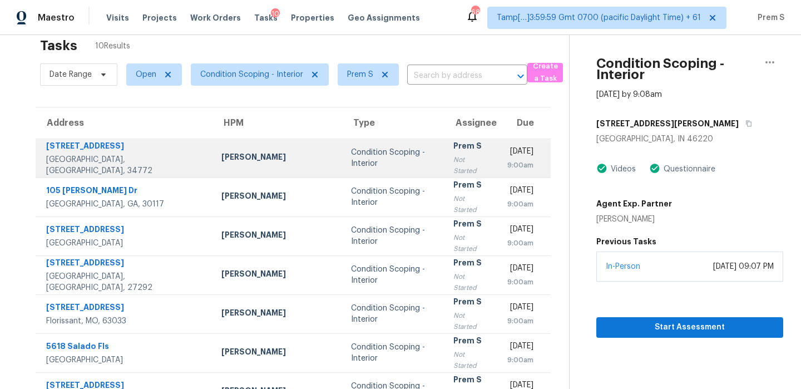
click at [453, 154] on div "Prem S" at bounding box center [471, 147] width 36 height 14
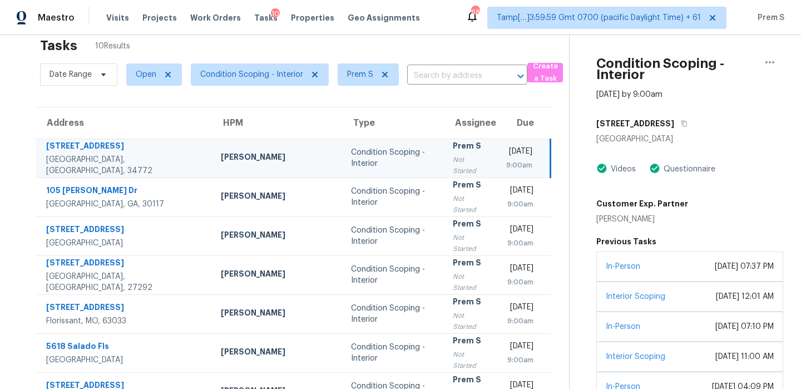
scroll to position [170, 0]
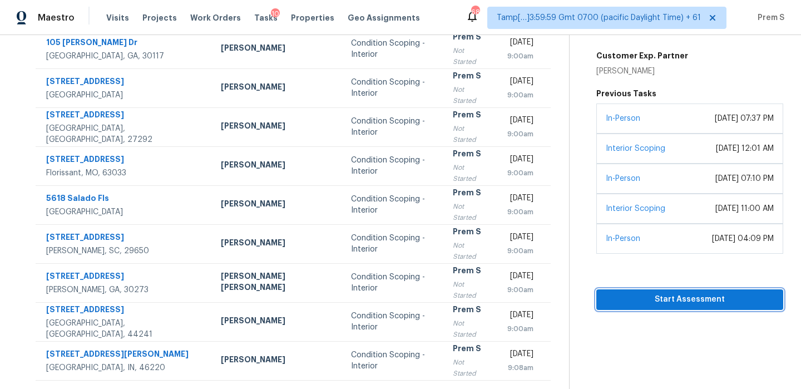
click at [646, 295] on span "Start Assessment" at bounding box center [689, 300] width 169 height 14
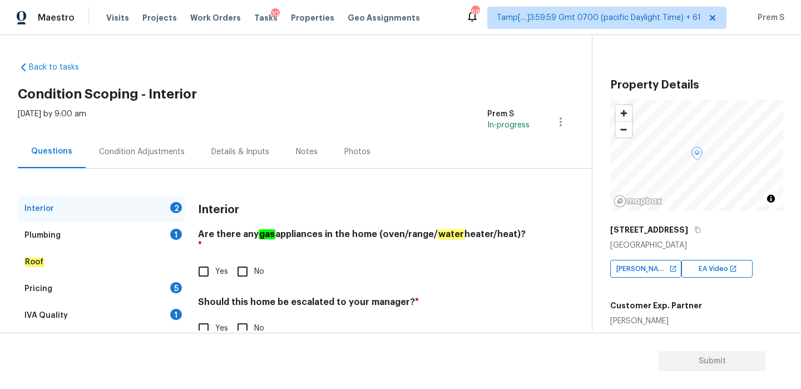
click at [240, 261] on input "No" at bounding box center [242, 271] width 23 height 23
checkbox input "true"
click at [235, 320] on input "No" at bounding box center [242, 327] width 23 height 23
checkbox input "true"
click at [209, 316] on input "Yes" at bounding box center [203, 327] width 23 height 23
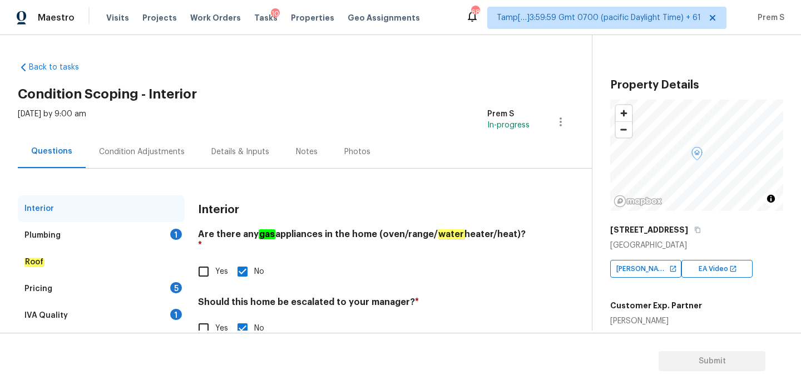
checkbox input "true"
checkbox input "false"
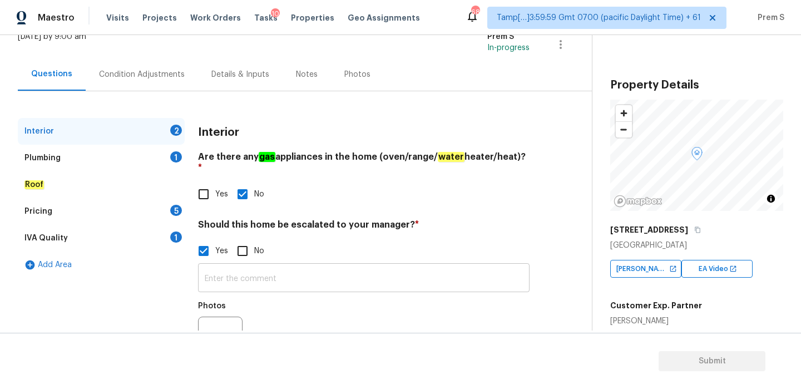
click at [256, 275] on input "text" at bounding box center [363, 279] width 331 height 26
paste input "This home needs full interior and exterior renovation. Roof interior exterior p…"
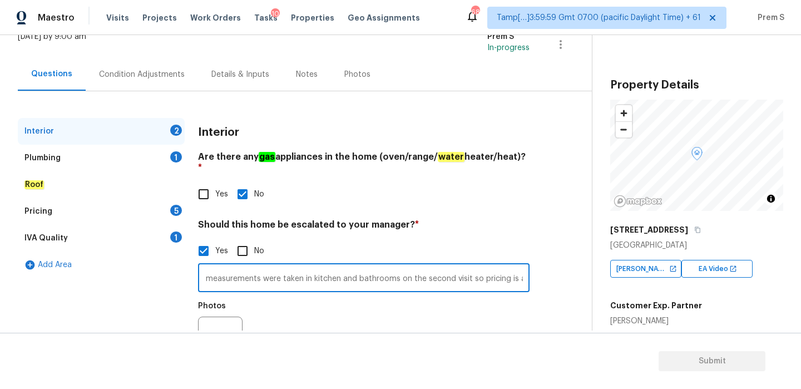
scroll to position [120, 0]
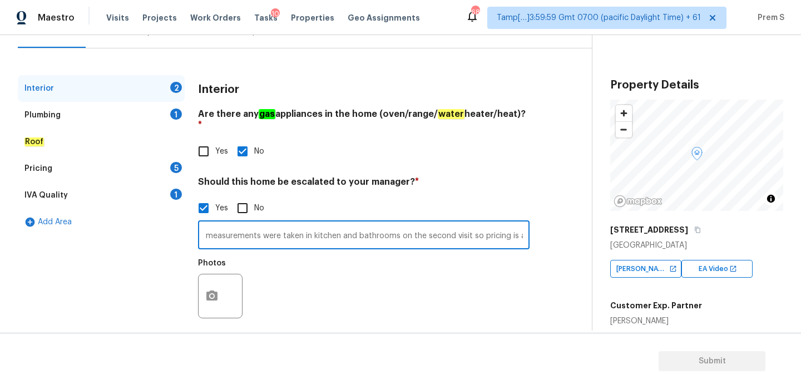
type input "This home needs full interior and exterior renovation. Roof interior exterior p…"
click at [207, 290] on icon "button" at bounding box center [211, 295] width 11 height 10
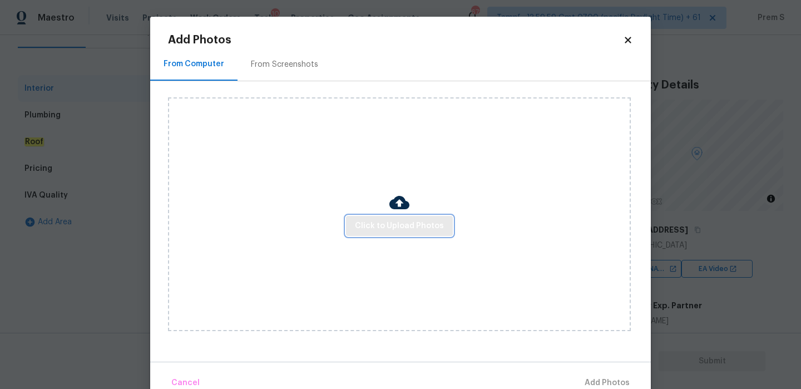
click at [441, 230] on span "Click to Upload Photos" at bounding box center [399, 226] width 89 height 14
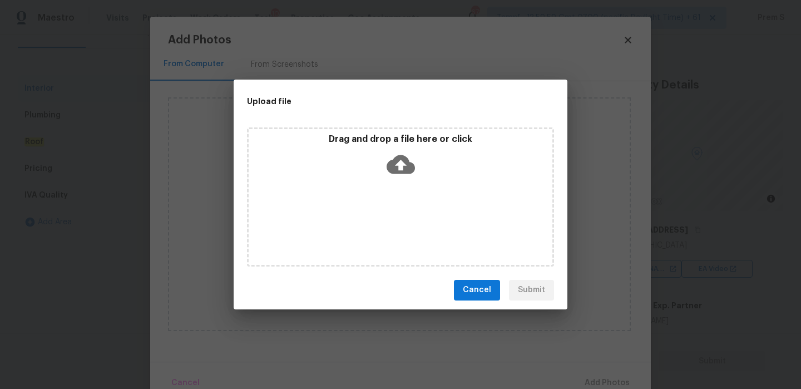
click at [402, 161] on icon at bounding box center [401, 164] width 28 height 28
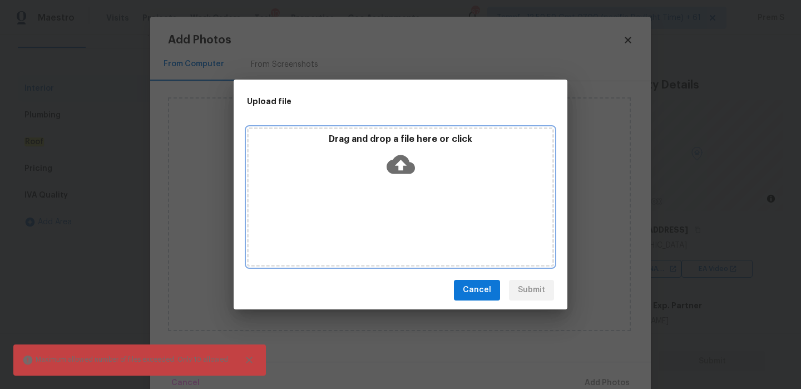
click at [402, 162] on icon at bounding box center [401, 164] width 28 height 28
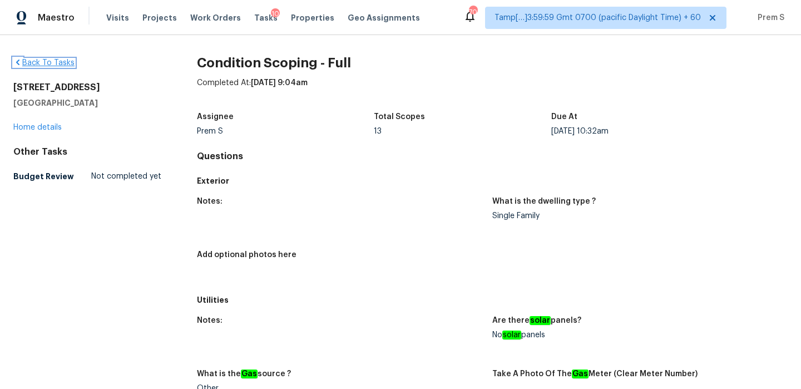
click at [53, 65] on link "Back To Tasks" at bounding box center [43, 63] width 61 height 8
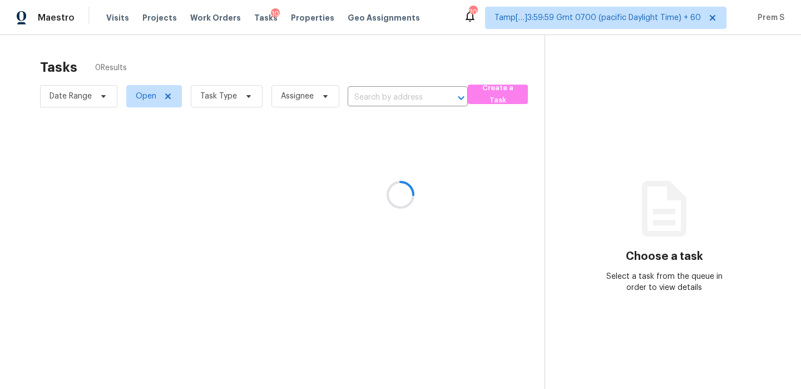
click at [112, 19] on div at bounding box center [400, 194] width 801 height 389
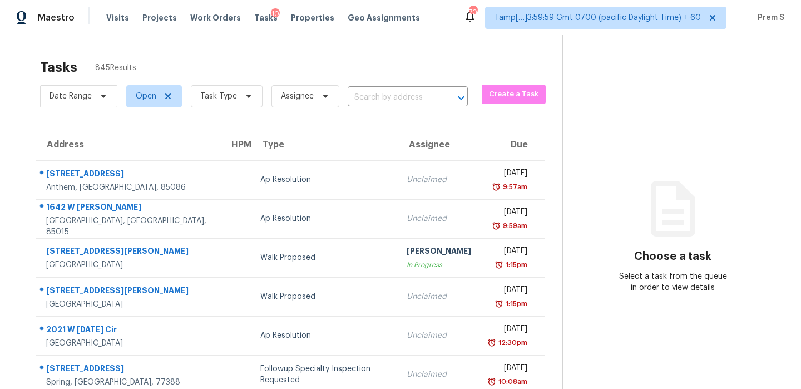
click at [112, 19] on span "Visits" at bounding box center [117, 17] width 23 height 11
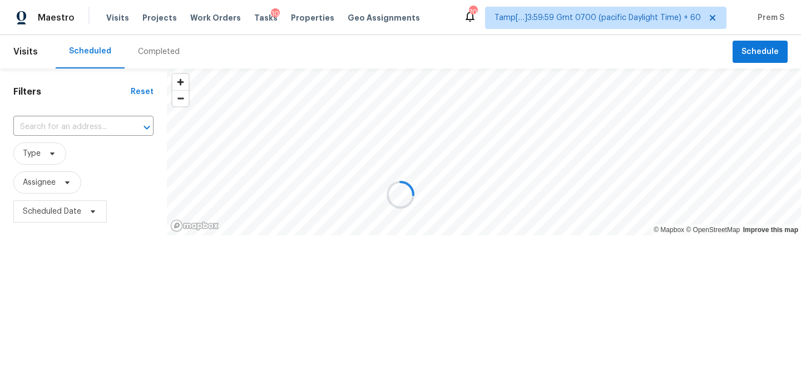
click at [146, 51] on div "Completed" at bounding box center [159, 51] width 42 height 11
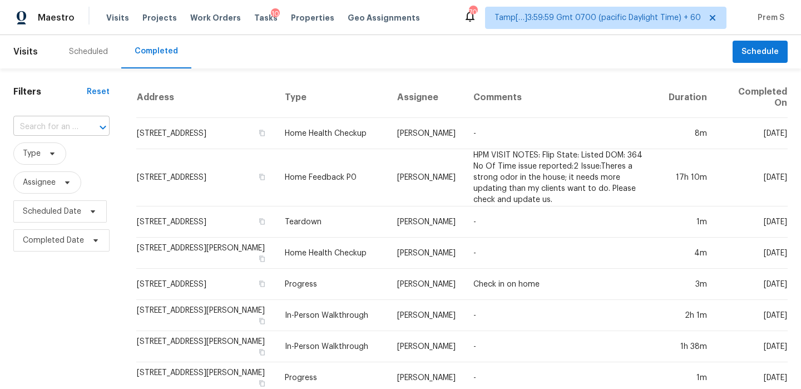
click at [78, 131] on div "​" at bounding box center [61, 126] width 96 height 17
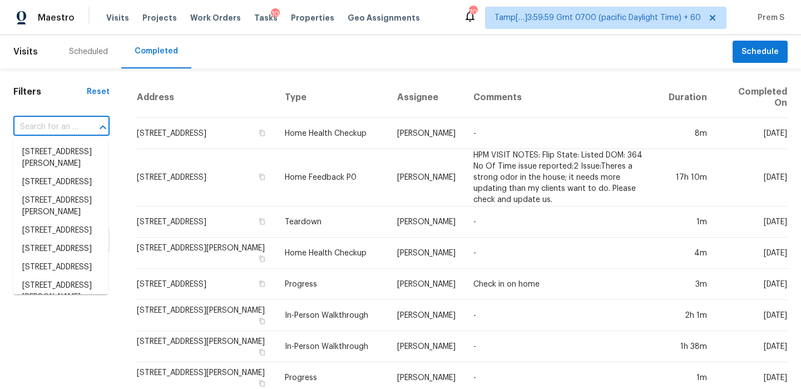
paste input "4864 Lake Shore Dr, Saint Cloud, FL 34772"
type input "4864 Lake Shore Dr, Saint Cloud, FL 34772"
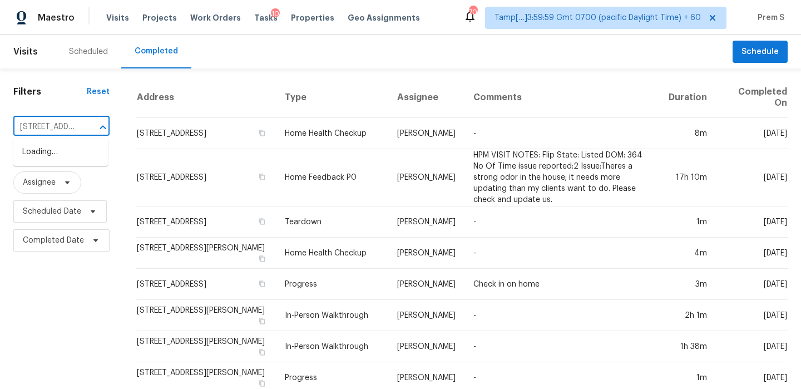
scroll to position [0, 97]
click at [87, 154] on li "4864 Lake Shore Dr, Saint Cloud, FL 34772" at bounding box center [60, 152] width 95 height 18
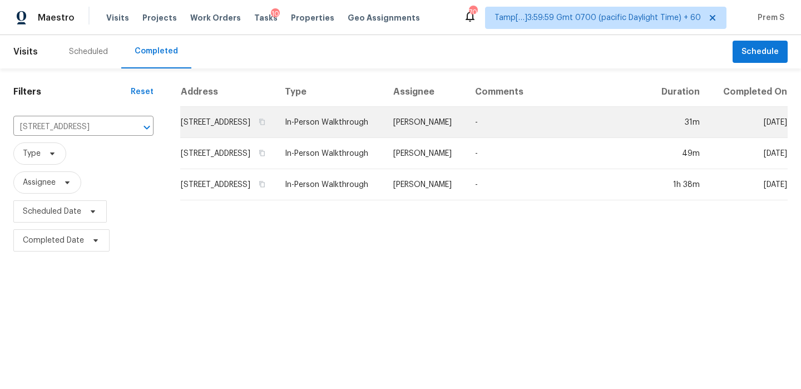
click at [197, 138] on td "4864 Lake Shore Dr, Saint Cloud, FL 34772" at bounding box center [228, 122] width 96 height 31
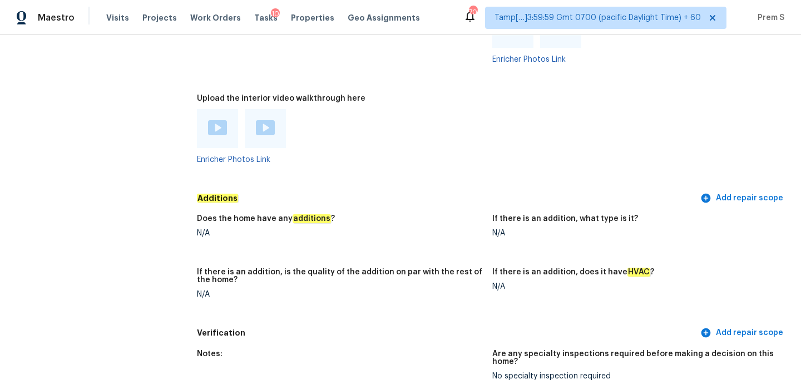
scroll to position [2079, 0]
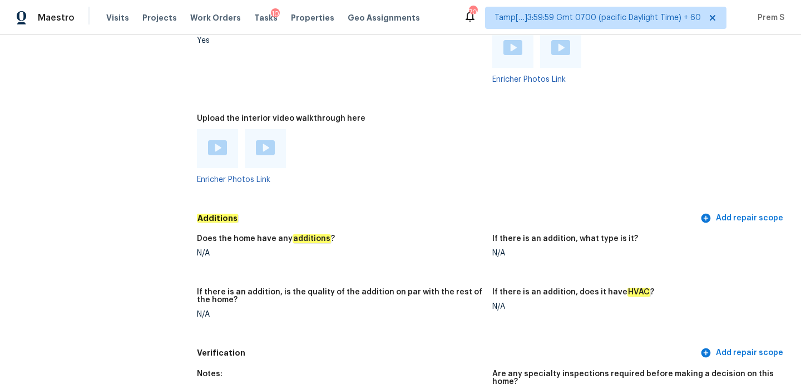
click at [220, 140] on img at bounding box center [217, 147] width 19 height 15
click at [263, 140] on img at bounding box center [265, 147] width 19 height 15
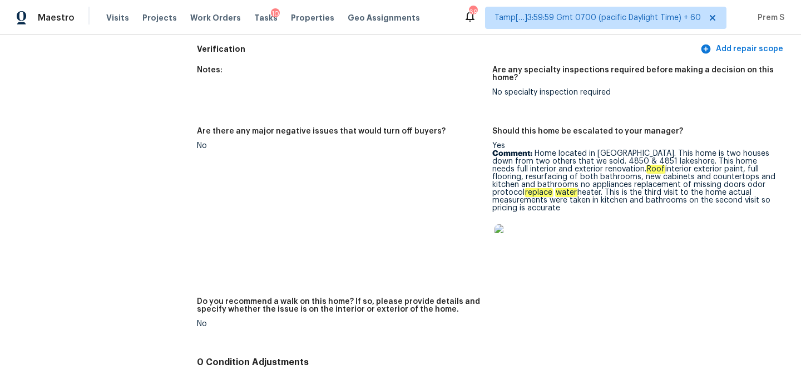
scroll to position [2429, 0]
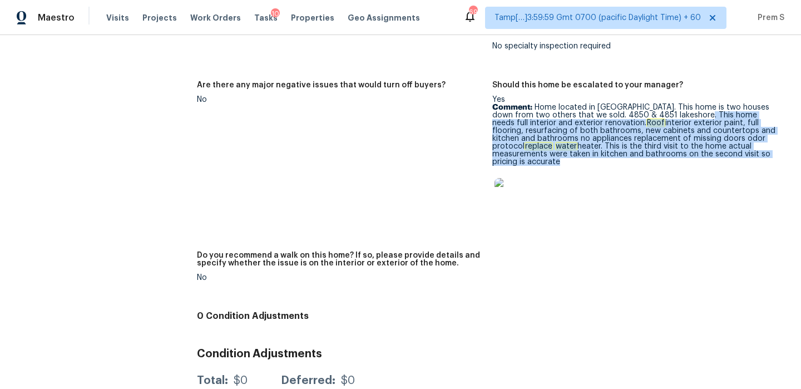
drag, startPoint x: 690, startPoint y: 92, endPoint x: 764, endPoint y: 140, distance: 88.1
click at [764, 140] on div "Yes Comment: Home located in St. Cloud Manor. This home is two houses down from…" at bounding box center [635, 158] width 286 height 125
copy p "This home needs full interior and exterior renovation. Roof interior exterior p…"
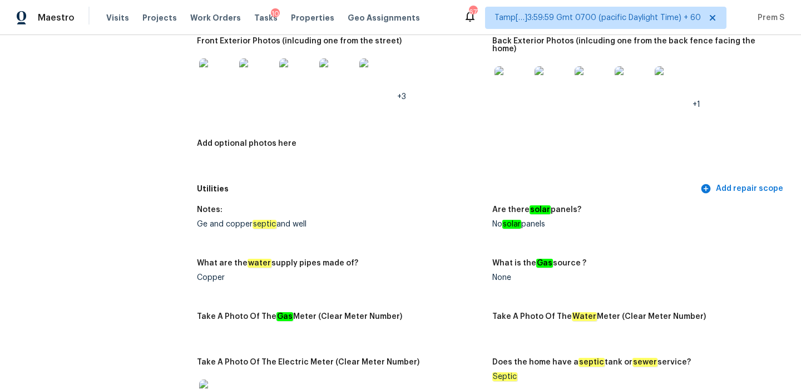
scroll to position [573, 0]
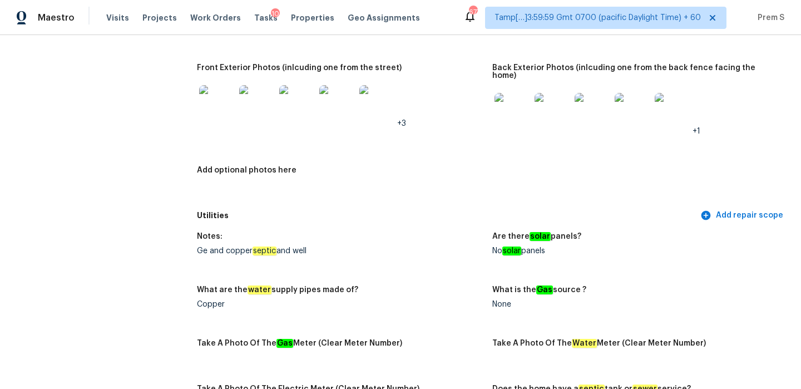
click at [526, 102] on img at bounding box center [512, 111] width 36 height 36
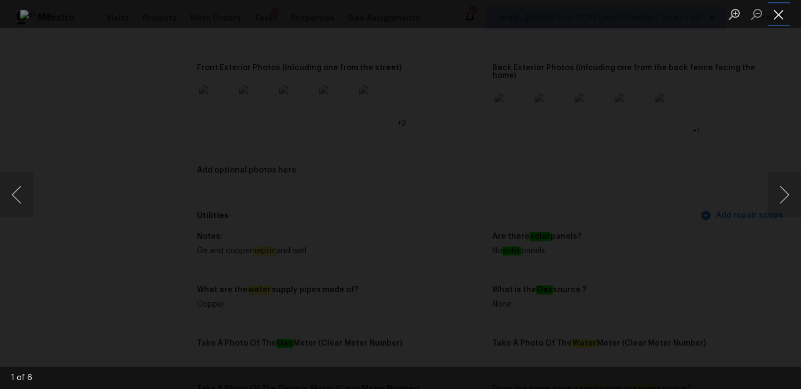
click at [780, 11] on button "Close lightbox" at bounding box center [779, 13] width 22 height 19
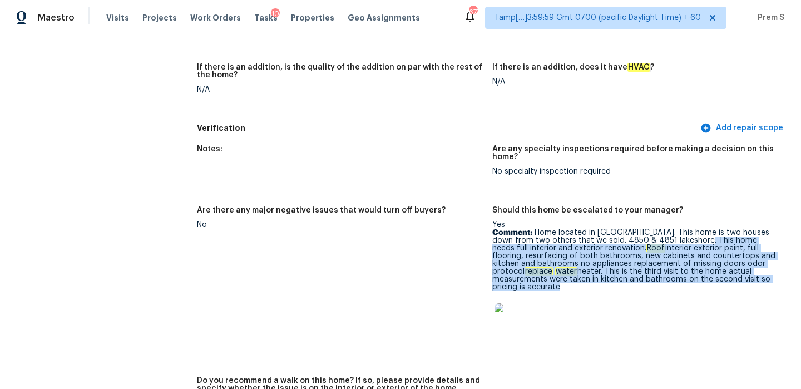
scroll to position [2429, 0]
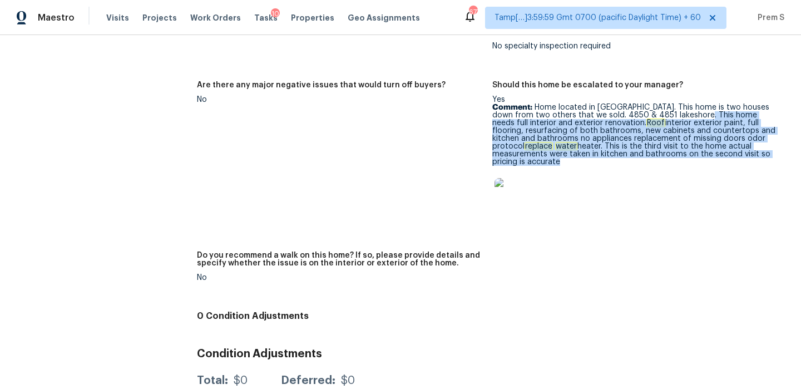
click at [655, 136] on div "Yes Comment: Home located in St. Cloud Manor. This home is two houses down from…" at bounding box center [635, 158] width 286 height 125
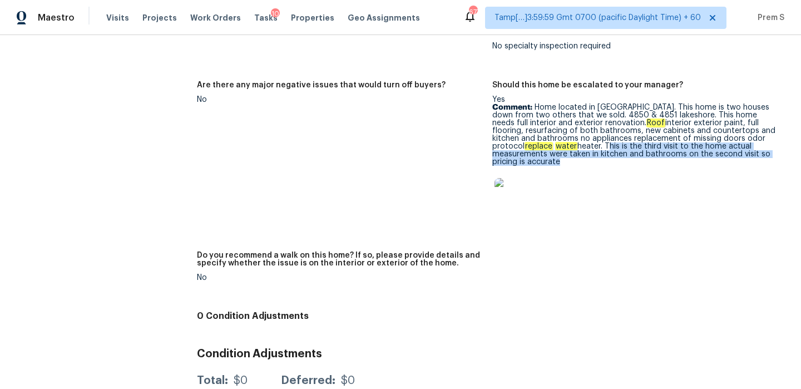
drag, startPoint x: 573, startPoint y: 124, endPoint x: 651, endPoint y: 138, distance: 79.2
click at [651, 138] on div "Yes Comment: Home located in St. Cloud Manor. This home is two houses down from…" at bounding box center [635, 158] width 286 height 125
click at [603, 171] on div at bounding box center [635, 195] width 286 height 49
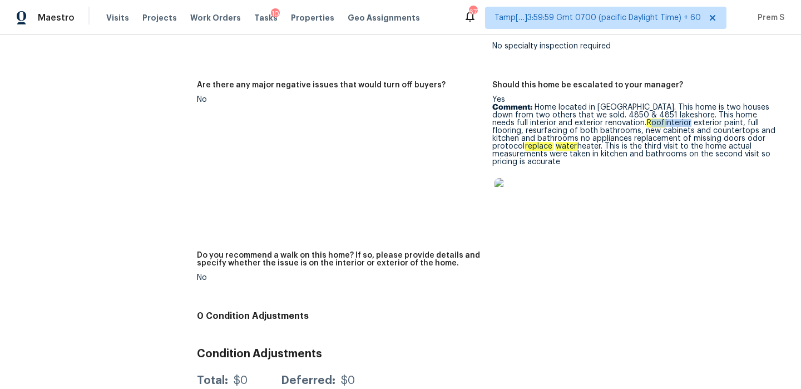
drag, startPoint x: 614, startPoint y: 101, endPoint x: 654, endPoint y: 100, distance: 39.5
click at [654, 103] on p "Comment: Home located in St. Cloud Manor. This home is two houses down from two…" at bounding box center [635, 134] width 286 height 62
drag, startPoint x: 689, startPoint y: 90, endPoint x: 771, endPoint y: 98, distance: 83.3
click at [771, 103] on p "Comment: Home located in St. Cloud Manor. This home is two houses down from two…" at bounding box center [635, 134] width 286 height 62
drag, startPoint x: 652, startPoint y: 132, endPoint x: 784, endPoint y: 132, distance: 132.4
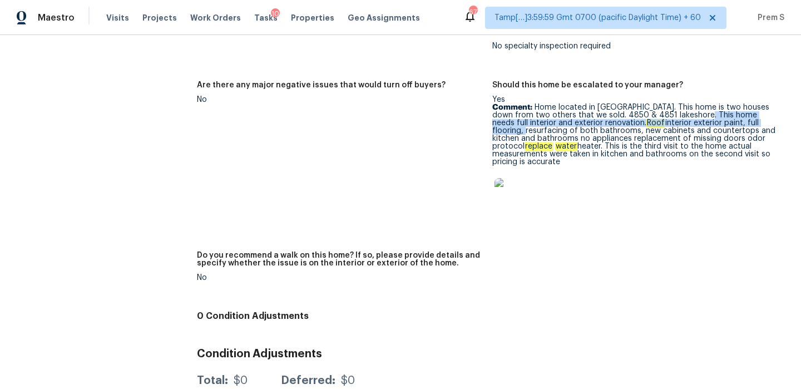
click at [784, 132] on figure "Should this home be escalated to your manager? Yes Comment: Home located in St.…" at bounding box center [639, 159] width 295 height 157
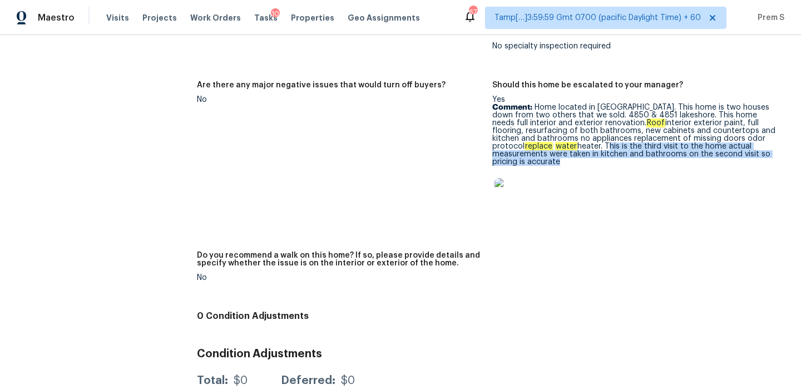
drag, startPoint x: 575, startPoint y: 123, endPoint x: 800, endPoint y: 148, distance: 227.1
click at [800, 148] on div "All visits 4864 Lake Shore Dr Saint Cloud, FL 34772 Home details Other Visits I…" at bounding box center [400, 212] width 801 height 354
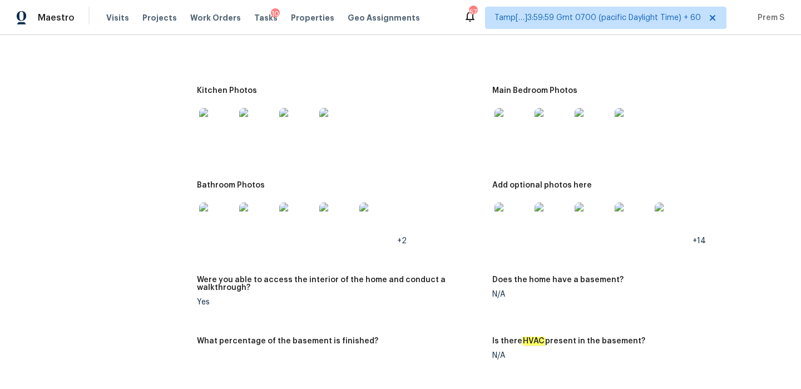
scroll to position [1220, 0]
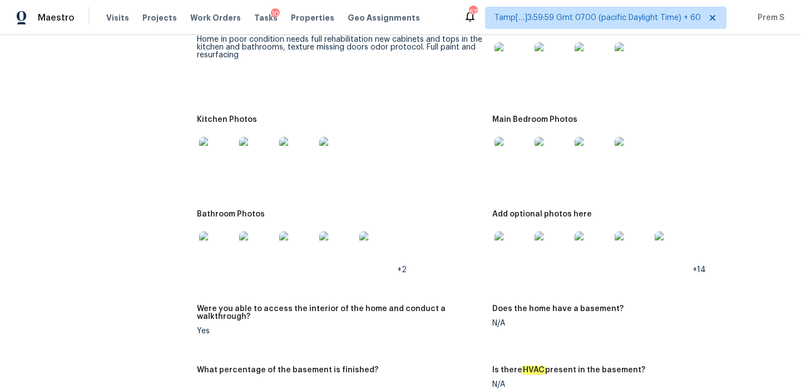
click at [505, 264] on div at bounding box center [512, 249] width 40 height 49
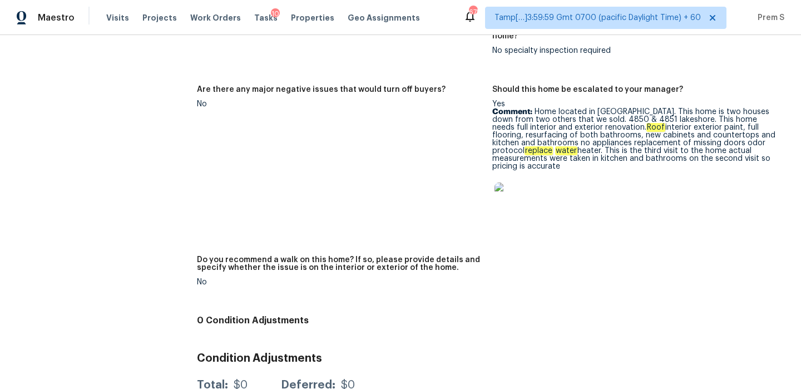
scroll to position [2429, 0]
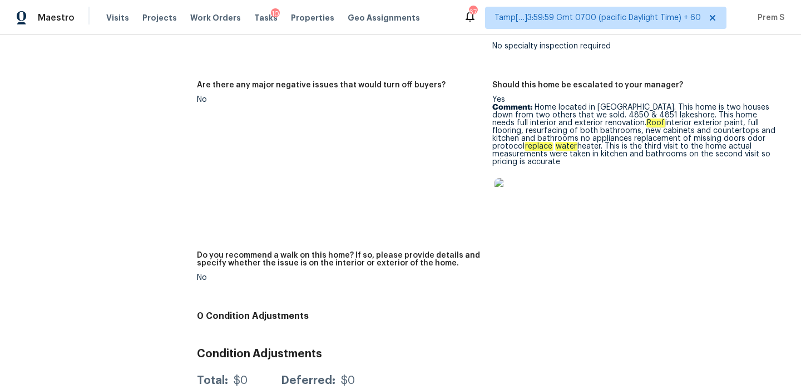
drag, startPoint x: 536, startPoint y: 85, endPoint x: 789, endPoint y: 129, distance: 257.0
click at [789, 129] on div "All visits 4864 Lake Shore Dr Saint Cloud, FL 34772 Home details Other Visits I…" at bounding box center [400, 212] width 801 height 354
copy p "Home located in St. Cloud Manor. This home is two houses down from two others t…"
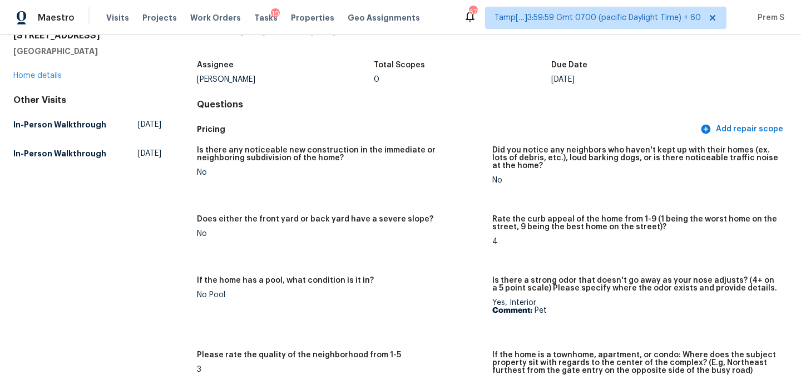
scroll to position [0, 0]
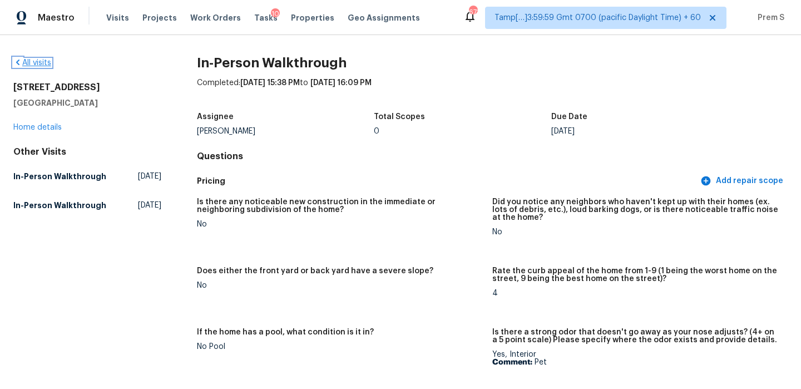
click at [32, 65] on link "All visits" at bounding box center [32, 63] width 38 height 8
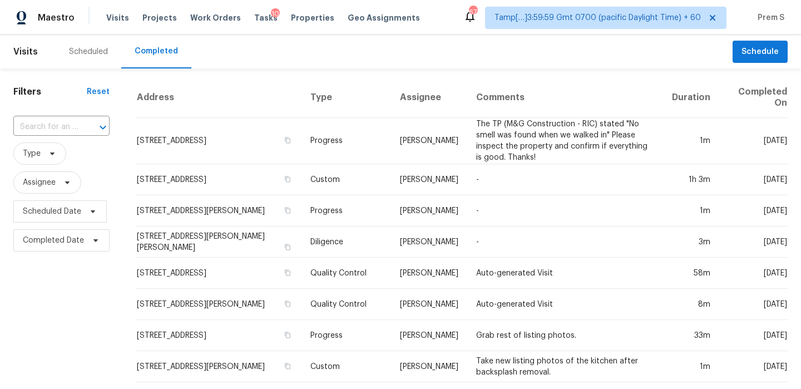
click at [70, 130] on input "text" at bounding box center [45, 126] width 65 height 17
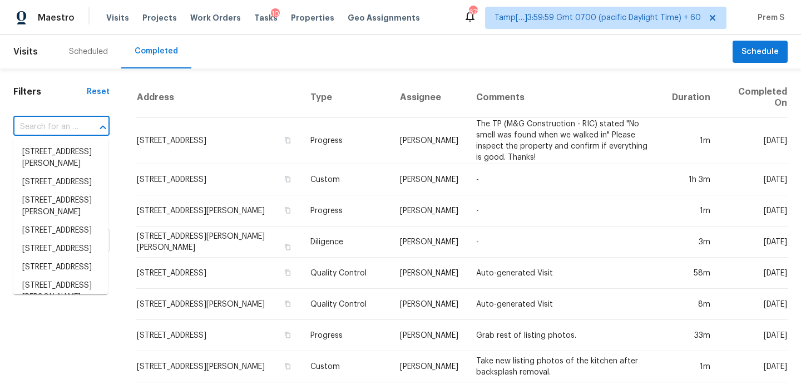
type input "v"
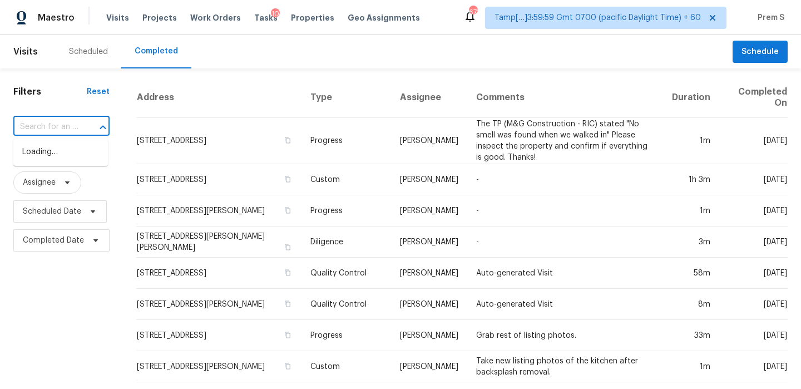
paste input "105 Kimberly Dr, Carrollton, GA 30117"
type input "105 Kimberly Dr, Carrollton, GA 30117"
click at [66, 151] on li "105 Kimberly Dr, Carrollton, GA 30117" at bounding box center [60, 158] width 95 height 30
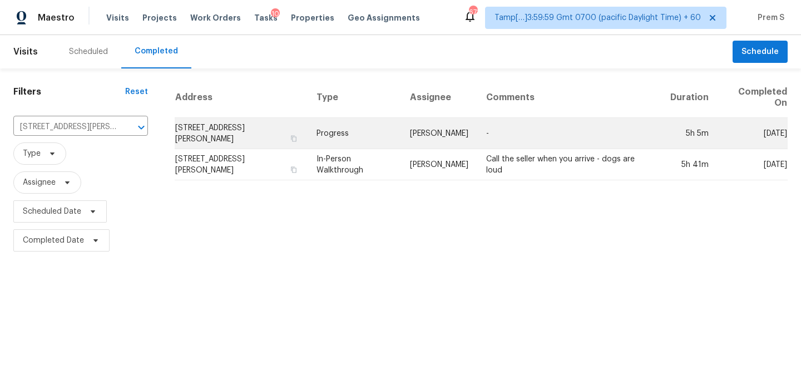
click at [210, 135] on td "105 Kimberly Dr, Carrollton, GA 30117" at bounding box center [241, 133] width 133 height 31
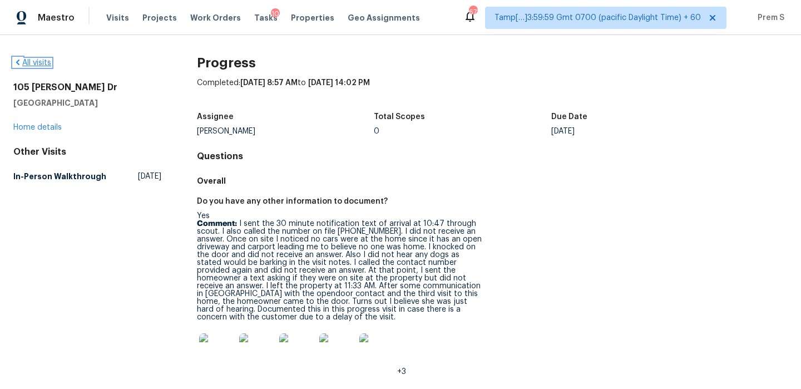
click at [42, 65] on link "All visits" at bounding box center [32, 63] width 38 height 8
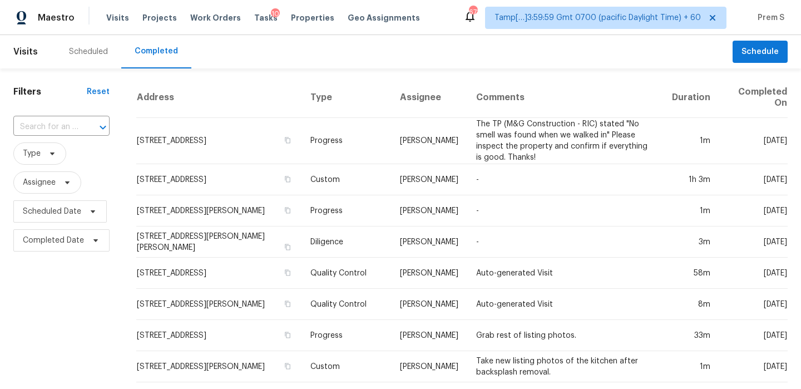
click at [89, 127] on div at bounding box center [95, 128] width 29 height 16
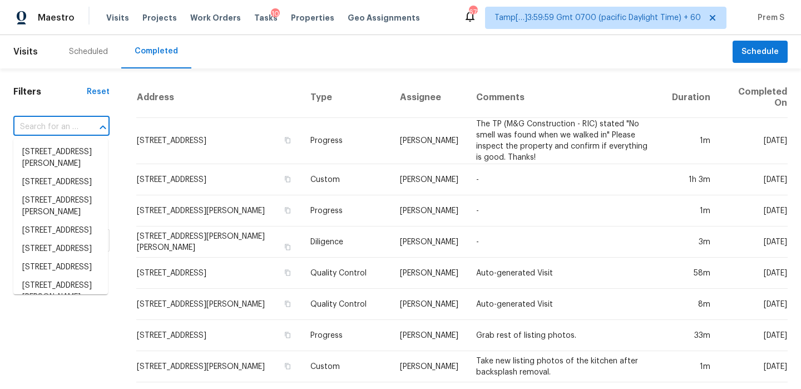
type input "v"
paste input "105 Kimberly Dr, Carrollton, GA 30117"
type input "105 Kimberly Dr, Carrollton, GA 30117"
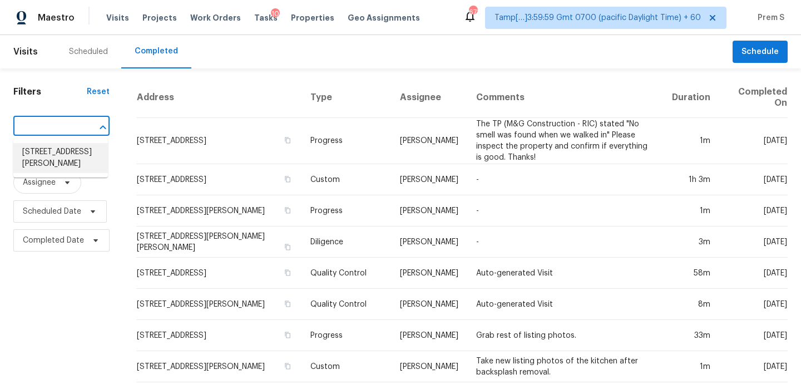
click at [50, 167] on li "105 Kimberly Dr, Carrollton, GA 30117" at bounding box center [60, 158] width 95 height 30
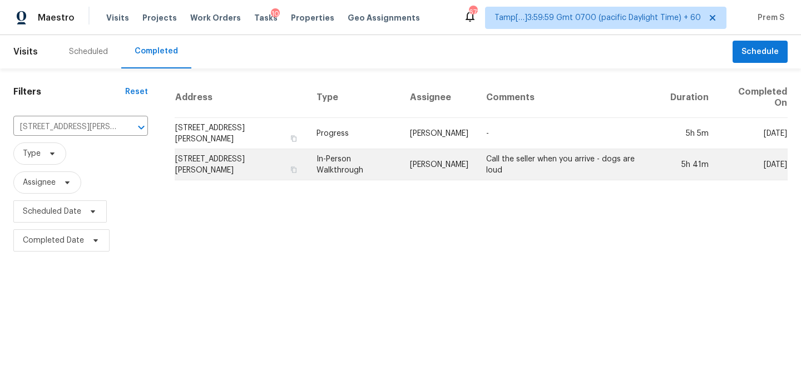
click at [248, 174] on td "105 Kimberly Dr, Carrollton, GA 30117" at bounding box center [241, 164] width 133 height 31
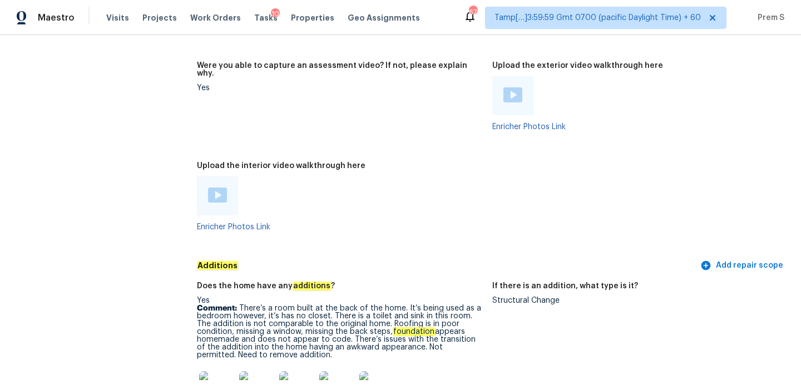
scroll to position [2374, 0]
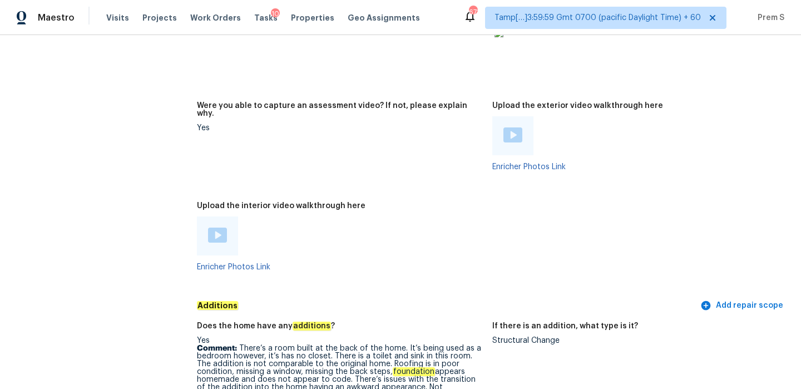
click at [216, 227] on img at bounding box center [217, 234] width 19 height 15
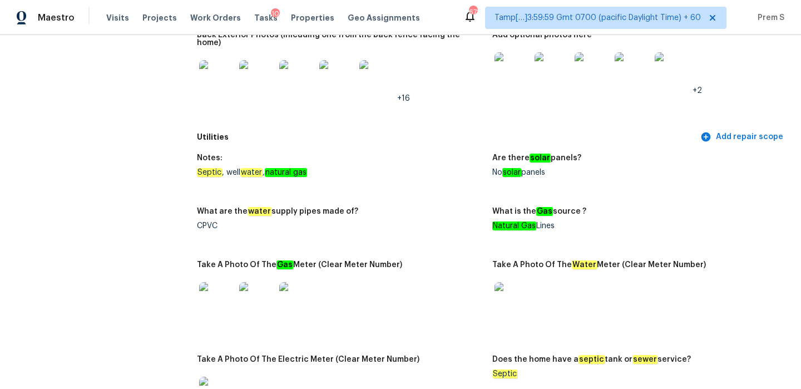
scroll to position [0, 0]
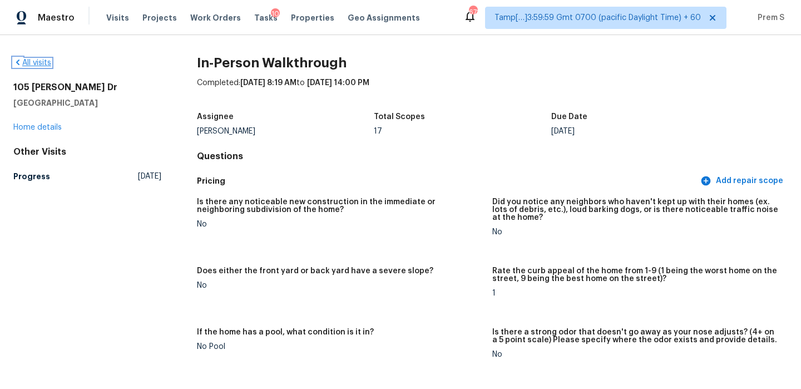
click at [31, 60] on link "All visits" at bounding box center [32, 63] width 38 height 8
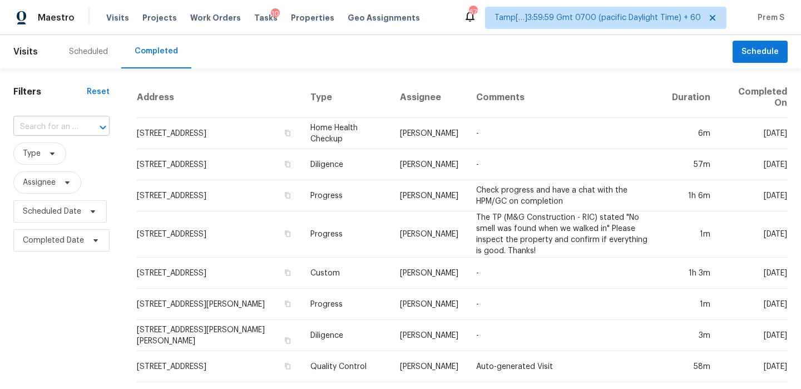
click at [67, 131] on input "text" at bounding box center [45, 126] width 65 height 17
paste input "12302 May Laurel Dr, Houston, TX 77014"
type input "12302 May Laurel Dr, Houston, TX 77014"
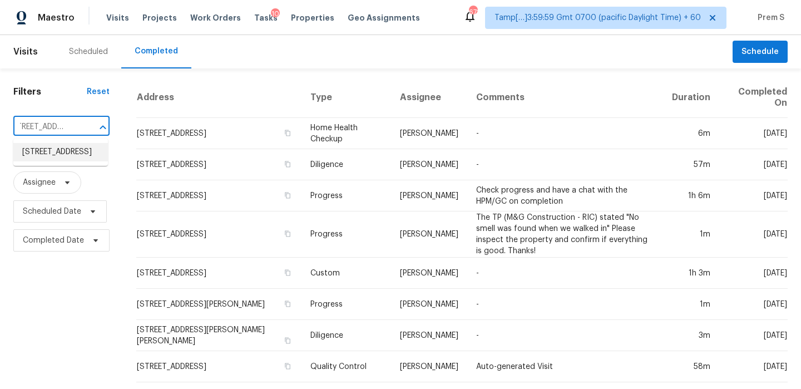
click at [52, 159] on li "12302 May Laurel Dr, Houston, TX 77014" at bounding box center [60, 152] width 95 height 18
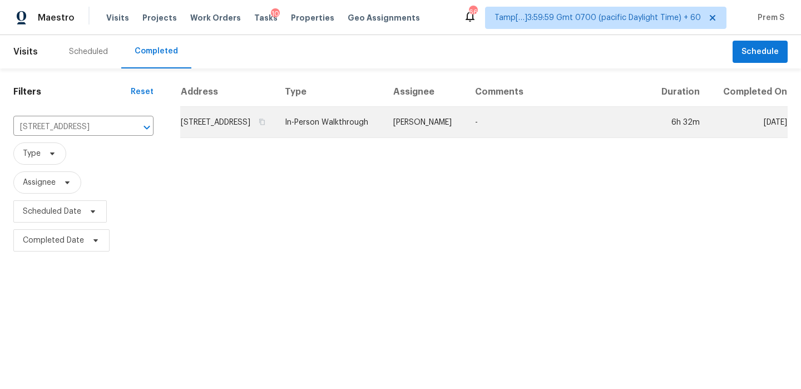
click at [209, 130] on td "12302 May Laurel Dr, Houston, TX 77014" at bounding box center [228, 122] width 96 height 31
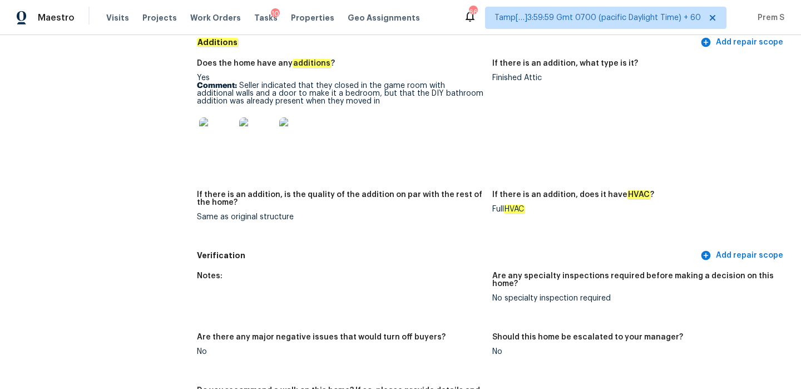
scroll to position [2389, 0]
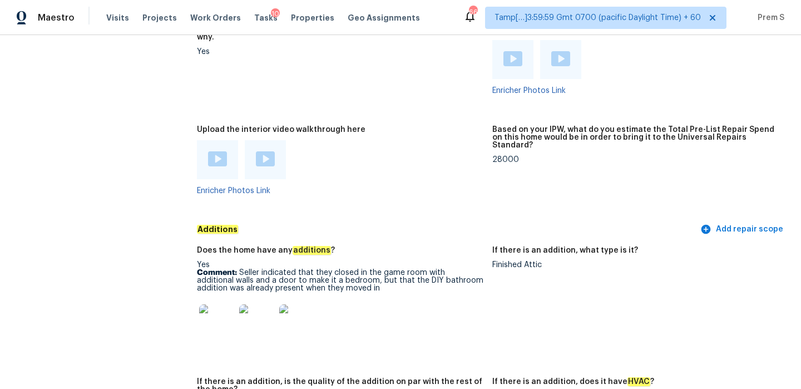
click at [218, 151] on img at bounding box center [217, 158] width 19 height 15
click at [261, 151] on img at bounding box center [265, 158] width 19 height 15
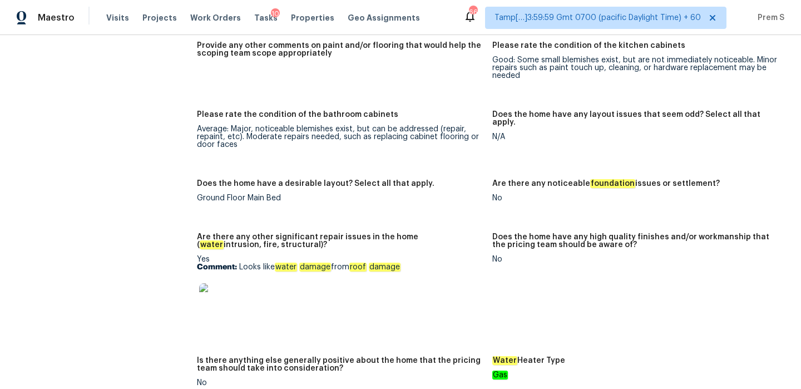
scroll to position [1949, 0]
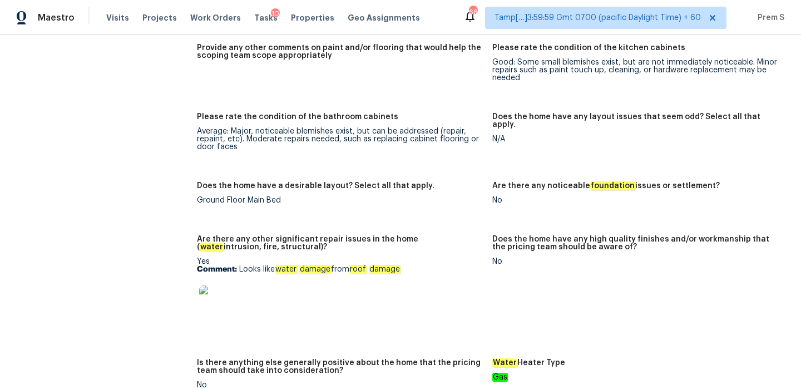
click at [212, 290] on img at bounding box center [217, 303] width 36 height 36
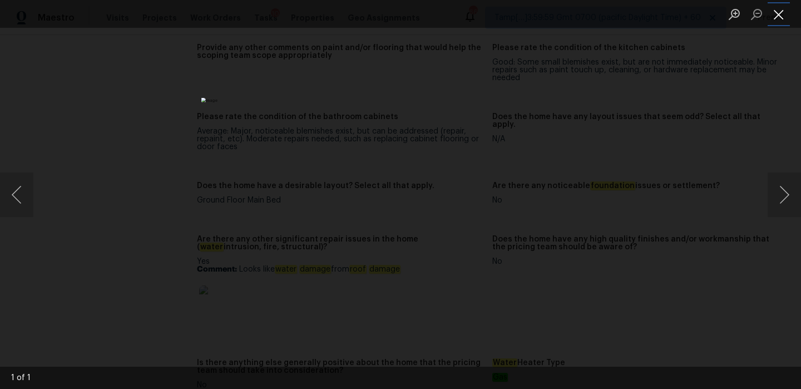
click at [781, 7] on button "Close lightbox" at bounding box center [779, 13] width 22 height 19
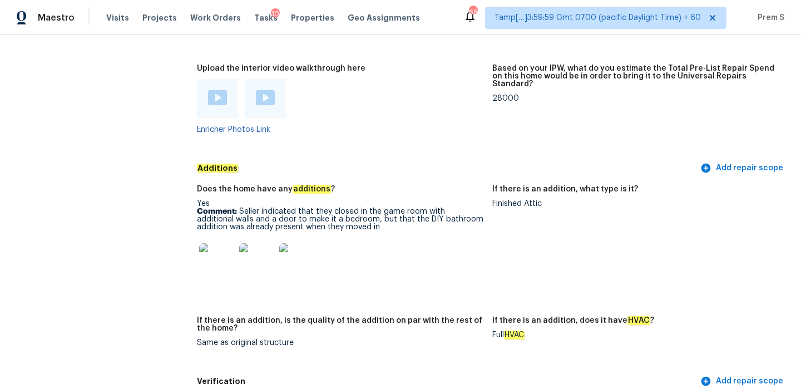
scroll to position [2452, 0]
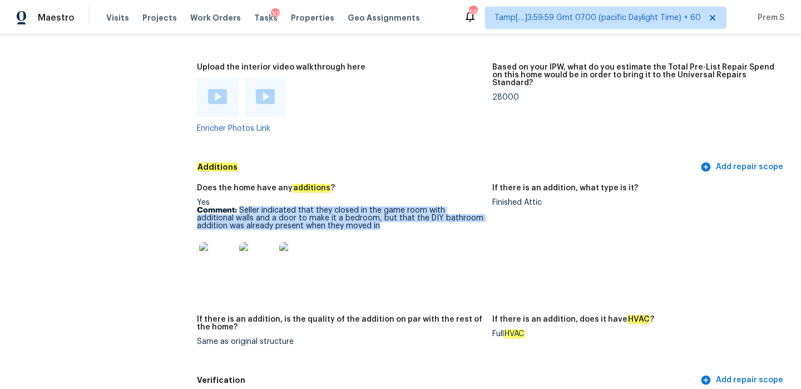
drag, startPoint x: 239, startPoint y: 189, endPoint x: 368, endPoint y: 198, distance: 128.8
click at [368, 206] on p "Comment: Seller indicated that they closed in the game room with additional wal…" at bounding box center [340, 217] width 286 height 23
copy p "Seller indicated that they closed in the game room with additional walls and a …"
click at [226, 244] on img at bounding box center [217, 260] width 36 height 36
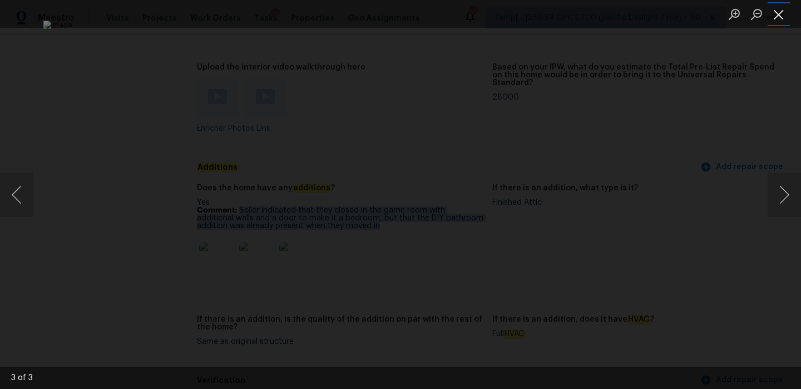
click at [771, 13] on button "Close lightbox" at bounding box center [779, 13] width 22 height 19
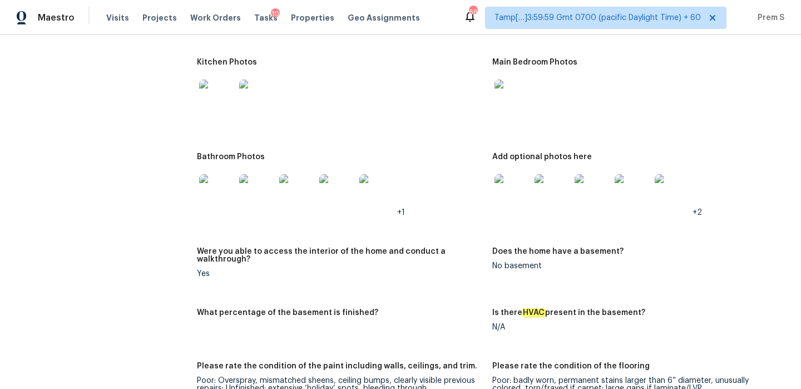
scroll to position [1587, 0]
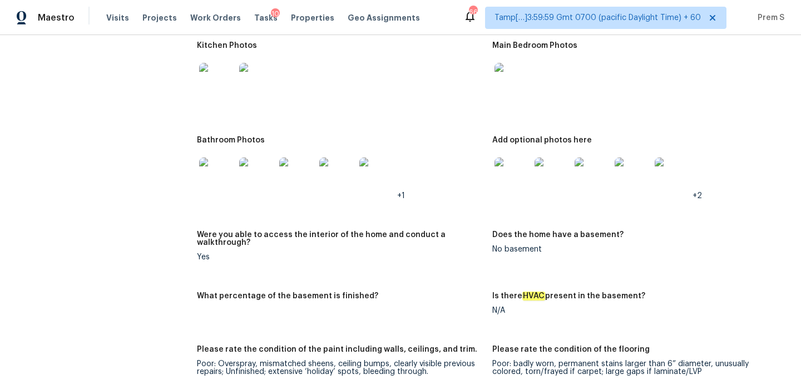
click at [512, 164] on img at bounding box center [512, 175] width 36 height 36
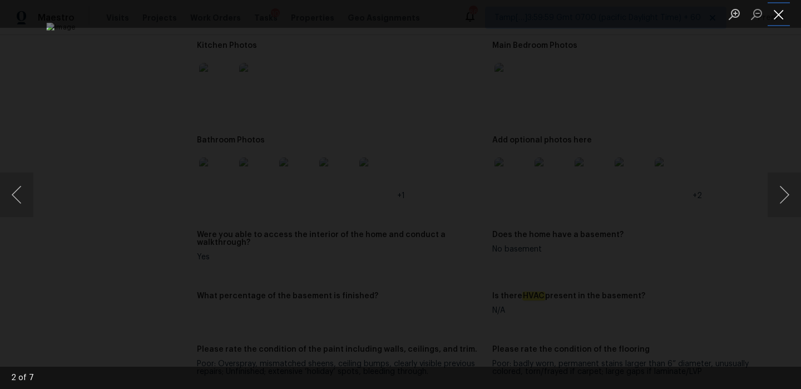
click at [779, 11] on button "Close lightbox" at bounding box center [779, 13] width 22 height 19
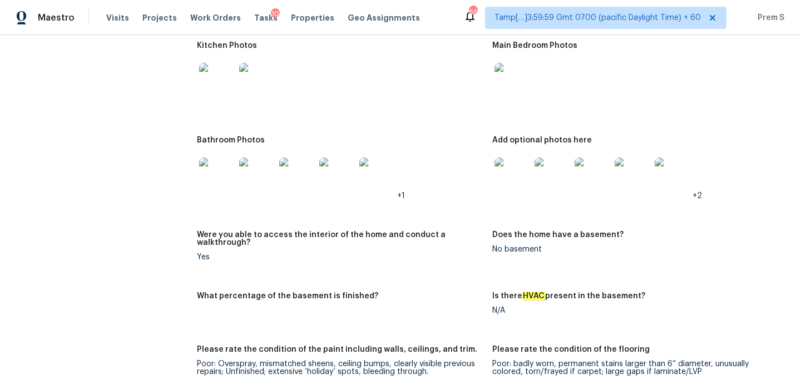
scroll to position [1555, 0]
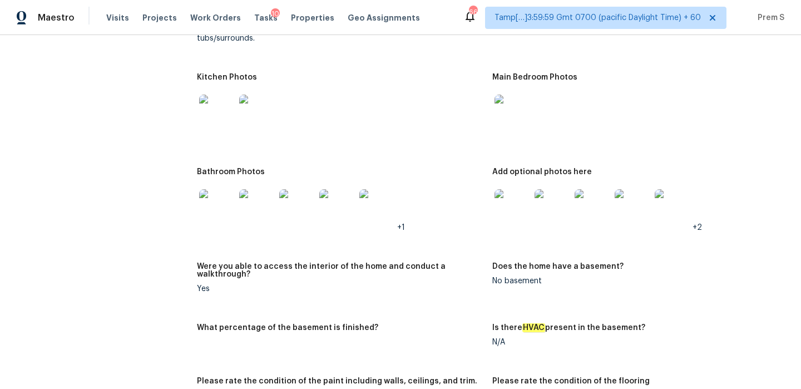
click at [220, 108] on img at bounding box center [217, 113] width 36 height 36
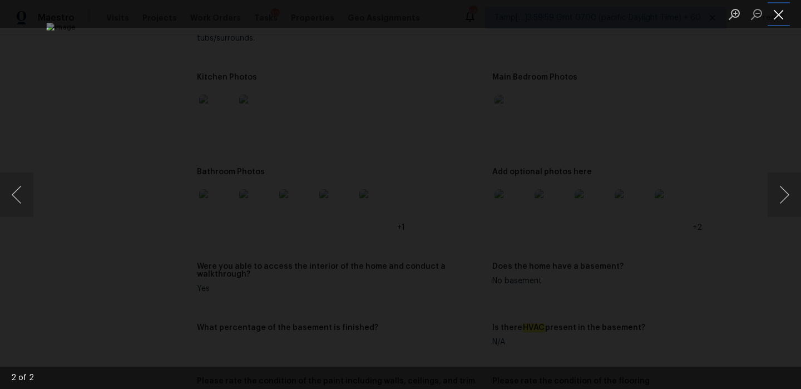
click at [772, 7] on button "Close lightbox" at bounding box center [779, 13] width 22 height 19
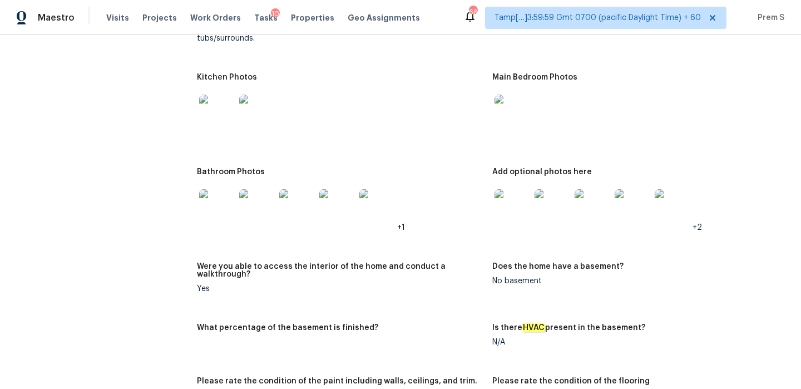
click at [226, 191] on img at bounding box center [217, 207] width 36 height 36
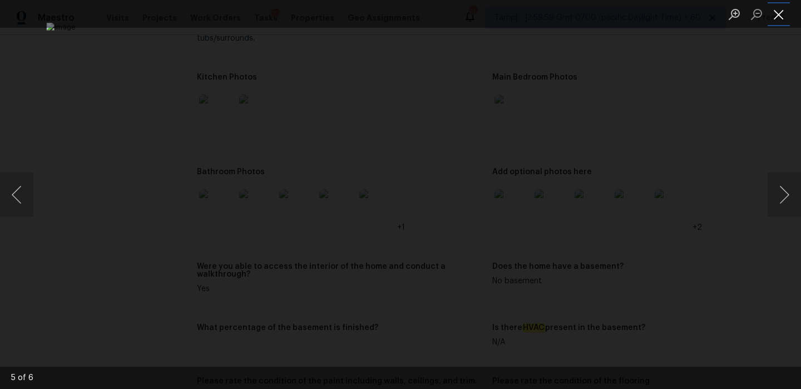
click at [781, 13] on button "Close lightbox" at bounding box center [779, 13] width 22 height 19
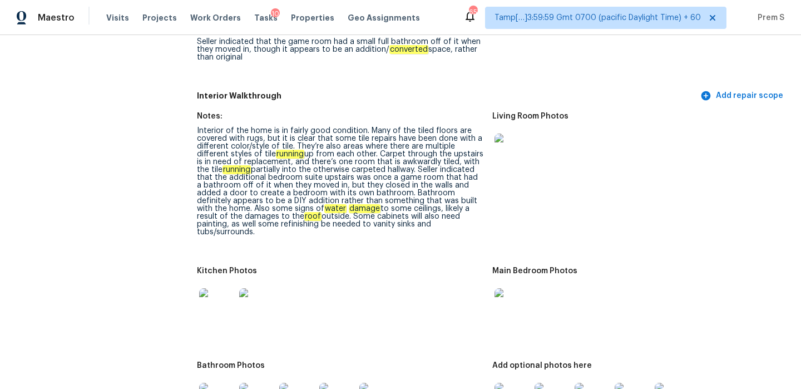
scroll to position [1362, 0]
drag, startPoint x: 311, startPoint y: 217, endPoint x: 444, endPoint y: 219, distance: 132.9
click at [444, 219] on div "Interior of the home is in fairly good condition. Many of the tiled floors are …" at bounding box center [340, 180] width 286 height 109
copy div "vanity sinks and tubs/surrounds."
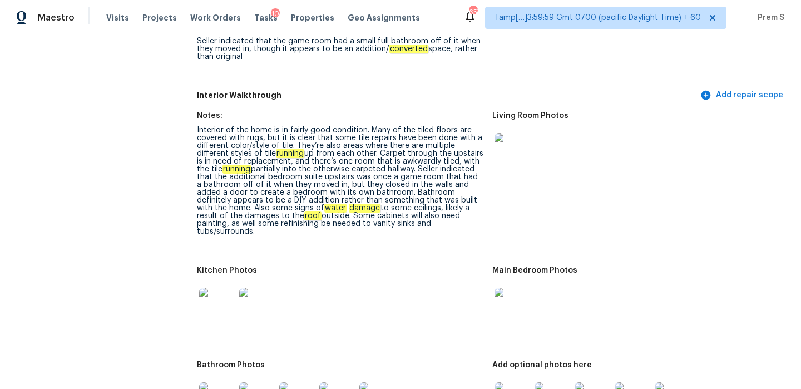
drag, startPoint x: 309, startPoint y: 217, endPoint x: 426, endPoint y: 217, distance: 116.8
click at [426, 217] on div "Interior of the home is in fairly good condition. Many of the tiled floors are …" at bounding box center [340, 180] width 286 height 109
copy div "vanity sinks and tubs/surrounds."
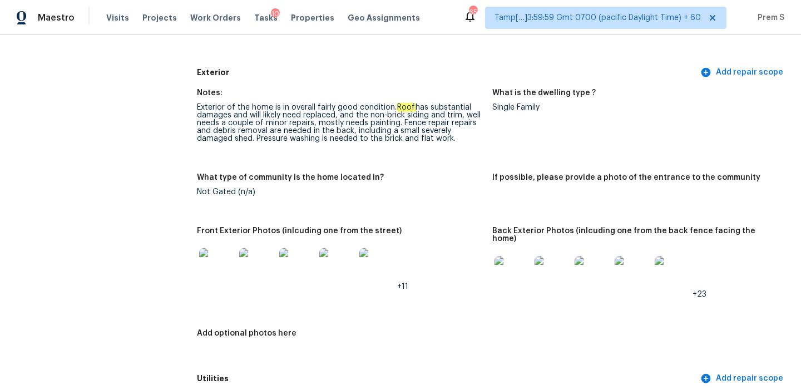
scroll to position [0, 0]
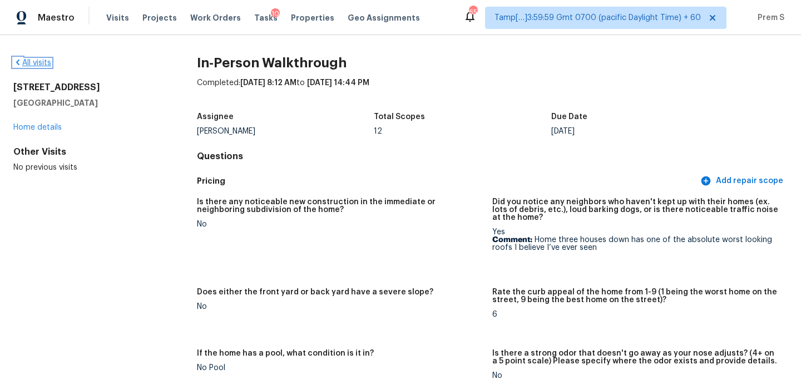
click at [43, 60] on link "All visits" at bounding box center [32, 63] width 38 height 8
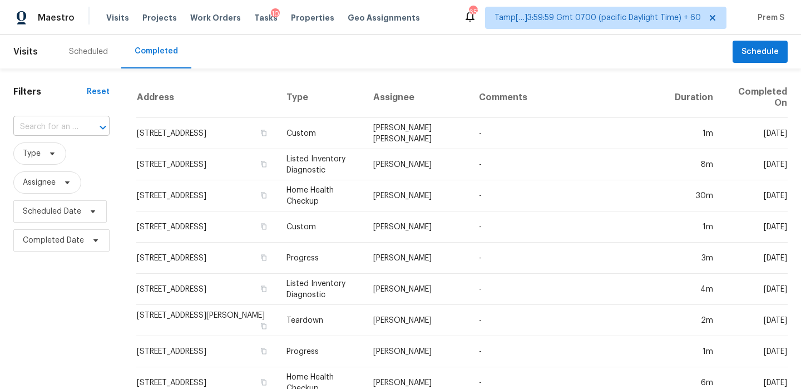
click at [78, 129] on div "​" at bounding box center [61, 126] width 96 height 17
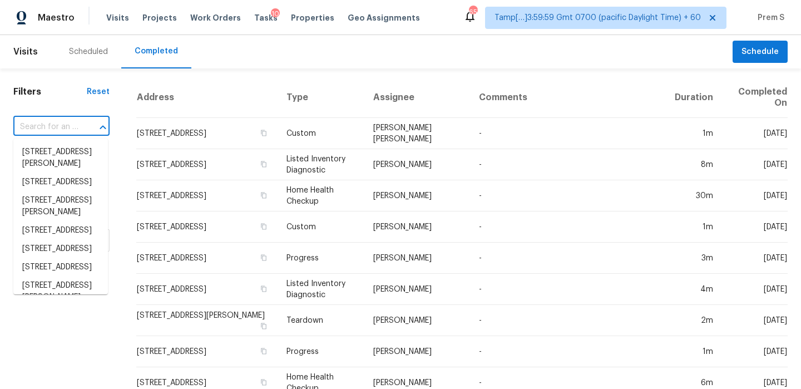
paste input "257 N County Home Rd, Lexington, NC 27292"
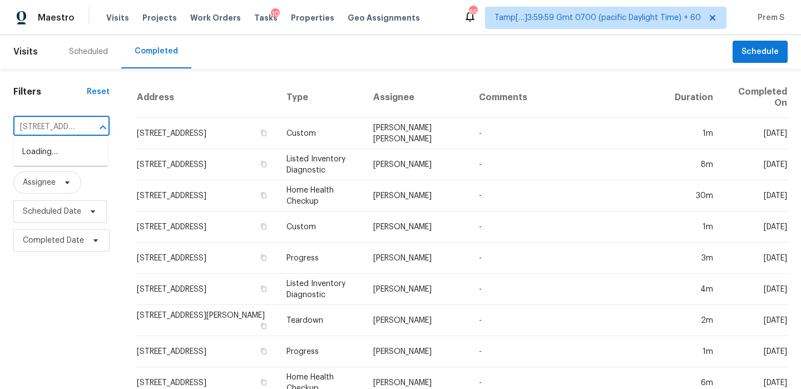
scroll to position [0, 107]
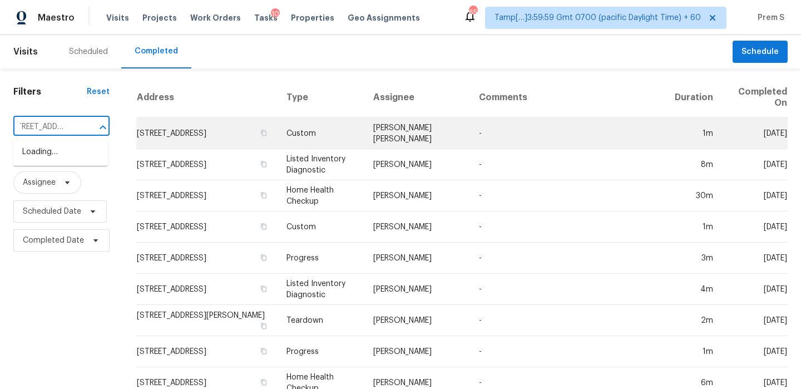
type input "257 N County Home Rd, Lexington, NC 27292"
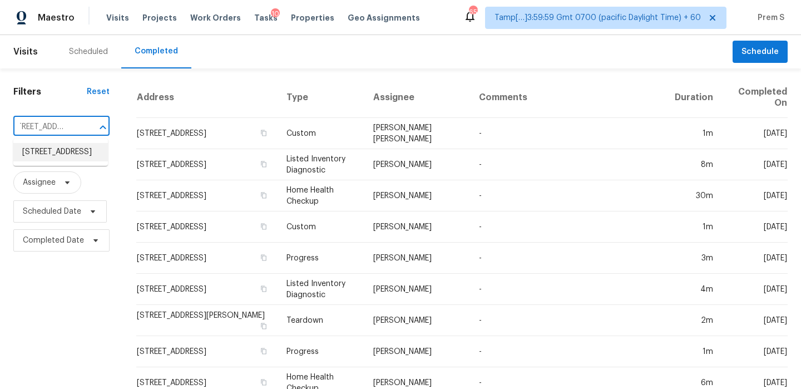
click at [67, 161] on li "257 N County Home Rd, Lexington, NC 27292" at bounding box center [60, 152] width 95 height 18
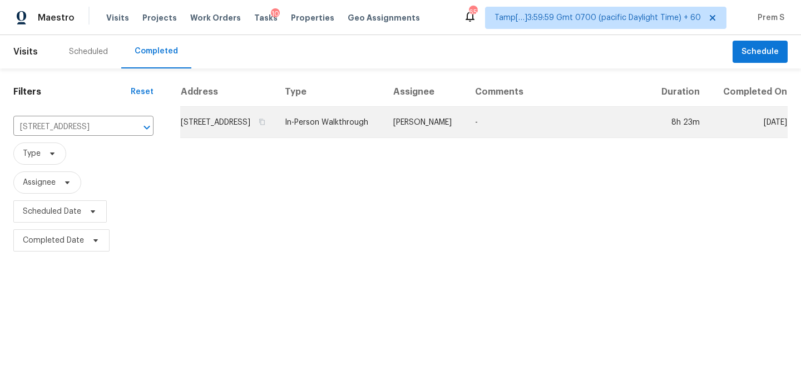
click at [269, 135] on td "257 N County Home Rd, Lexington, NC 27292" at bounding box center [228, 122] width 96 height 31
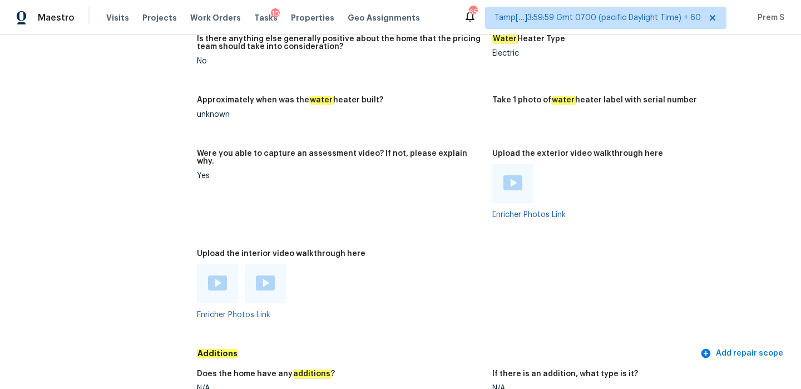
scroll to position [1867, 0]
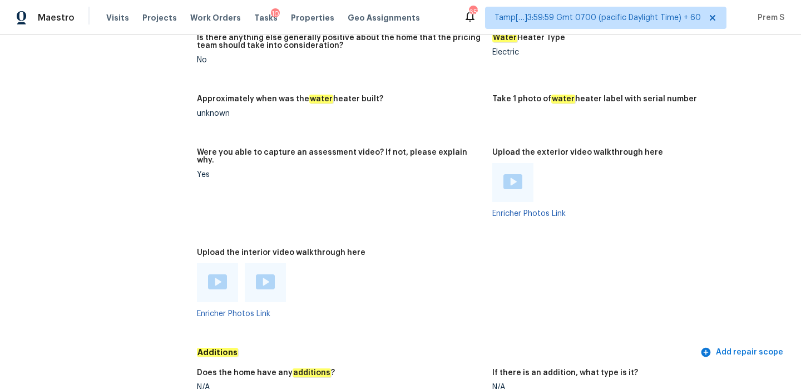
click at [221, 274] on img at bounding box center [217, 281] width 19 height 15
click at [260, 274] on img at bounding box center [265, 281] width 19 height 15
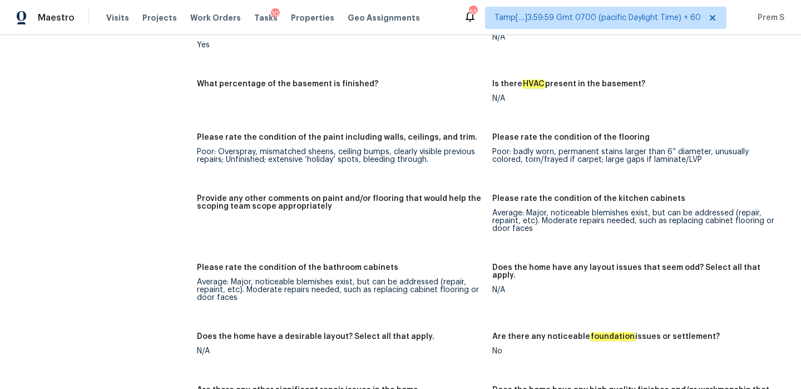
scroll to position [1175, 0]
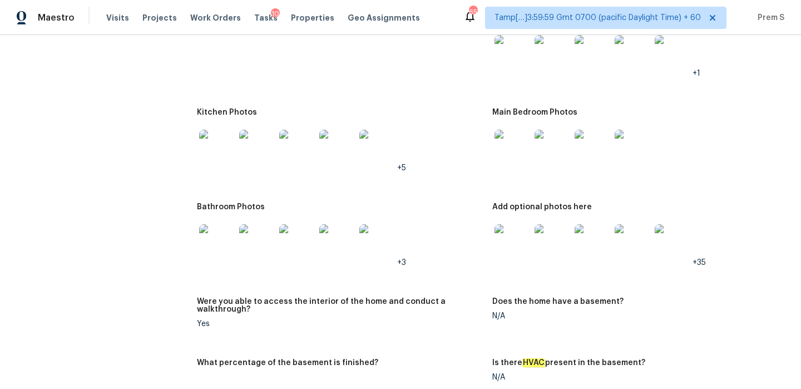
click at [507, 145] on img at bounding box center [512, 148] width 36 height 36
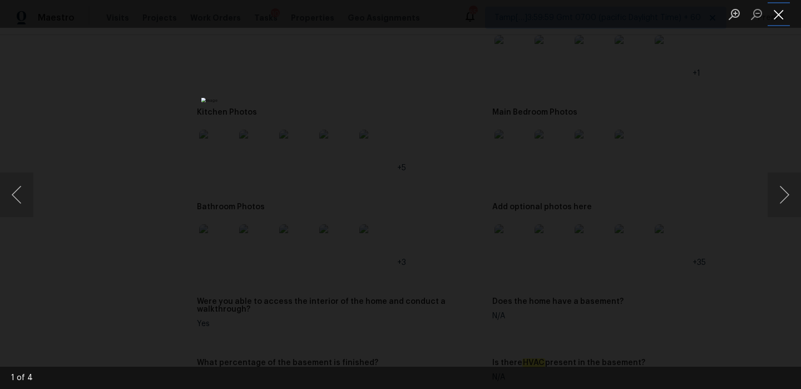
click at [779, 16] on button "Close lightbox" at bounding box center [779, 13] width 22 height 19
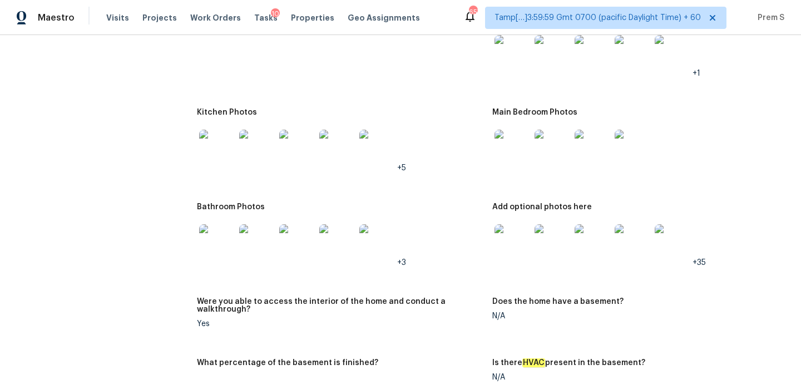
click at [512, 147] on img at bounding box center [512, 148] width 36 height 36
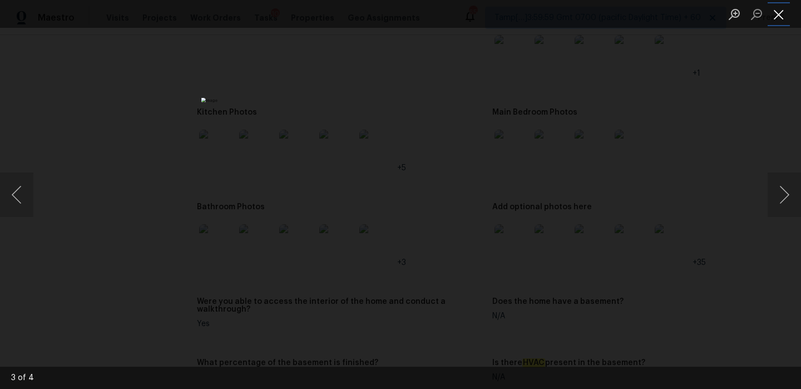
click at [776, 17] on button "Close lightbox" at bounding box center [779, 13] width 22 height 19
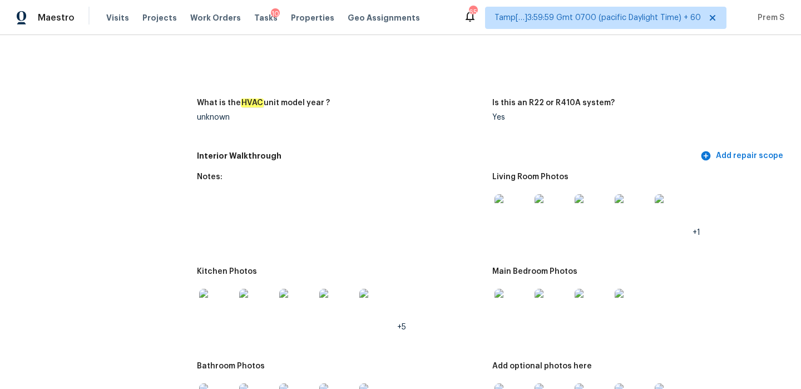
scroll to position [1017, 0]
click at [234, 301] on img at bounding box center [217, 306] width 36 height 36
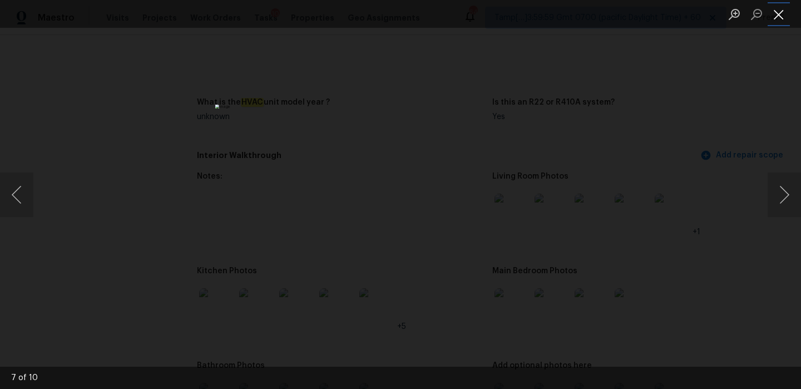
click at [780, 8] on button "Close lightbox" at bounding box center [779, 13] width 22 height 19
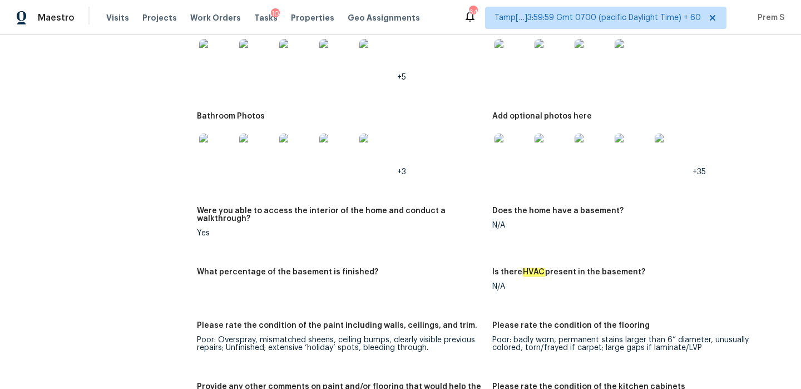
scroll to position [0, 0]
